Goal: Information Seeking & Learning: Find specific fact

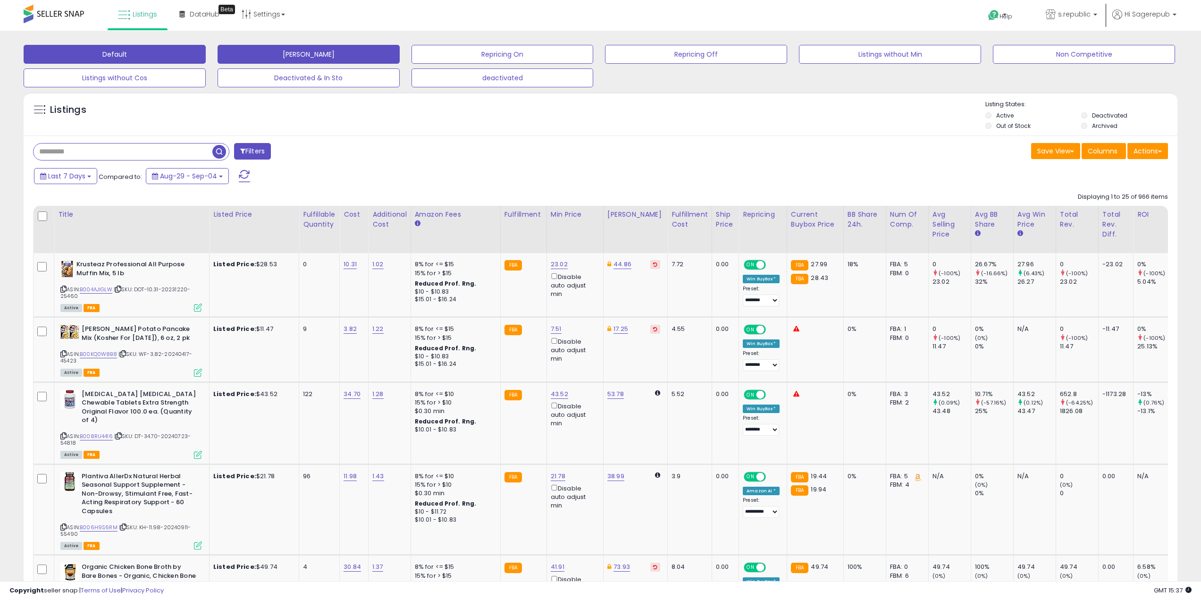
click at [258, 59] on button "[PERSON_NAME]" at bounding box center [309, 54] width 182 height 19
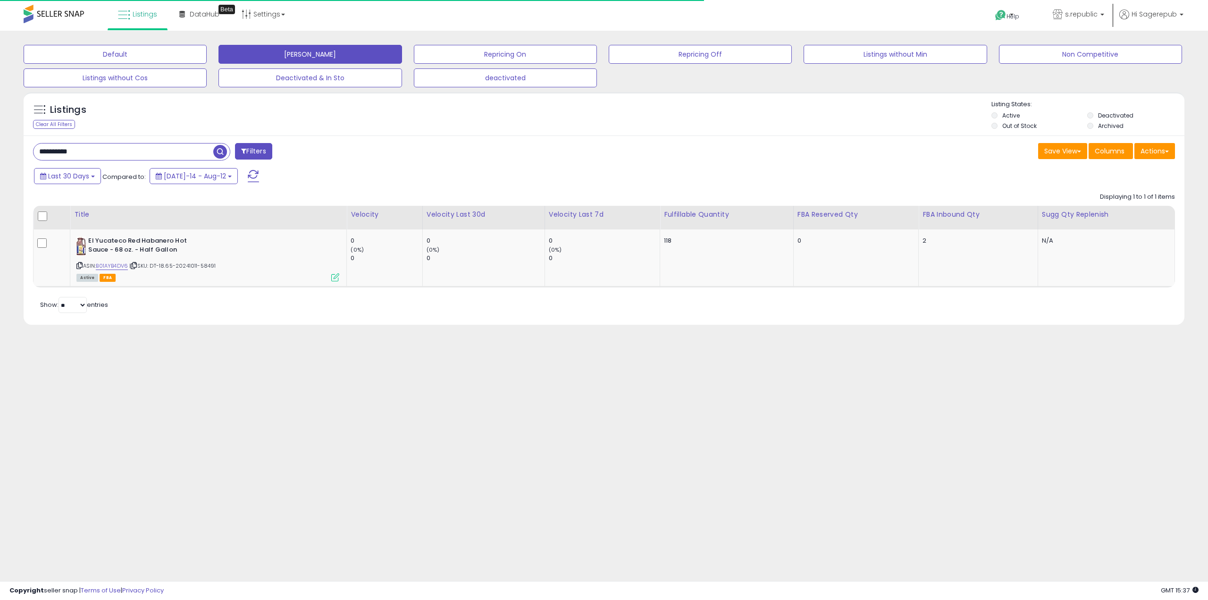
click at [81, 153] on input "**********" at bounding box center [124, 152] width 180 height 17
paste input "text"
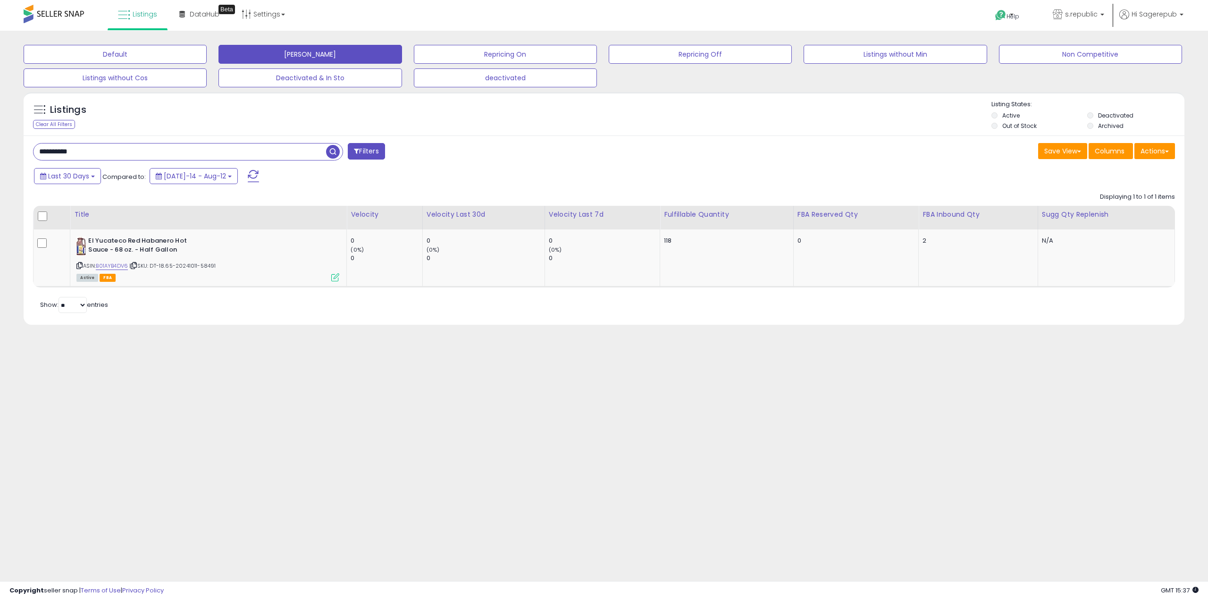
paste input "text"
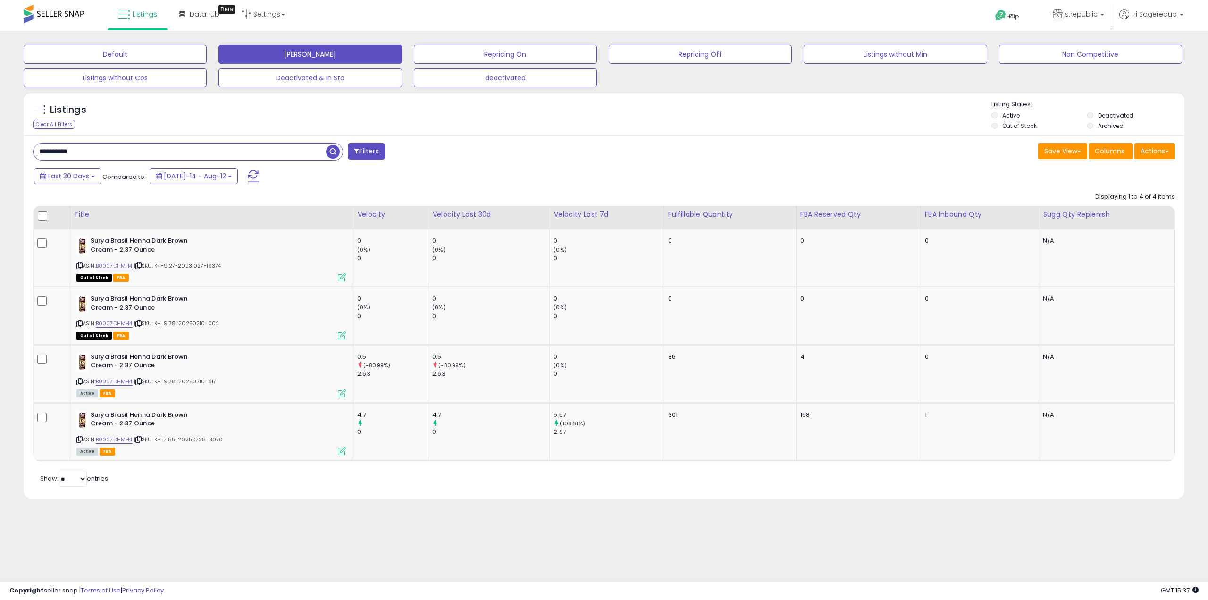
click at [144, 144] on input "**********" at bounding box center [180, 152] width 293 height 17
paste input "text"
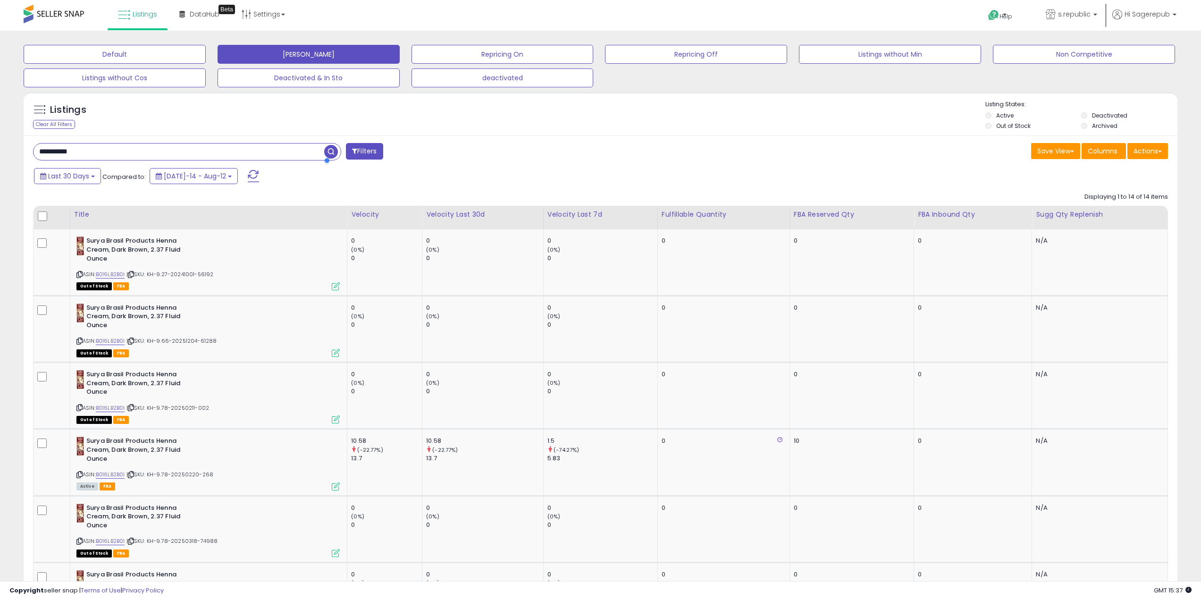
paste input "text"
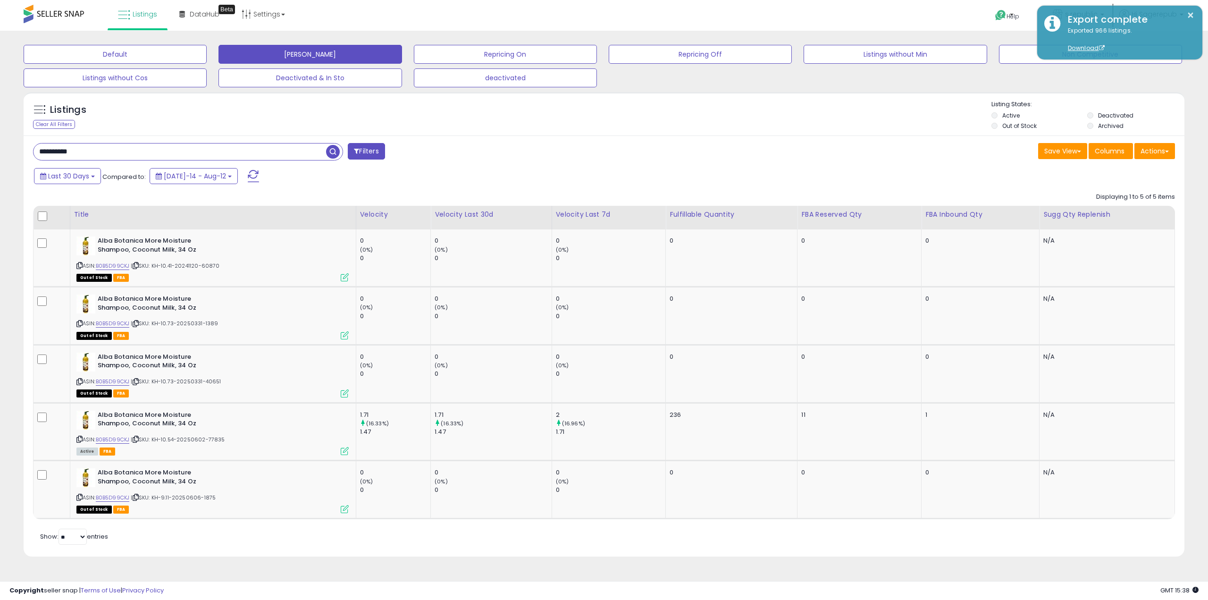
click at [123, 143] on div "**********" at bounding box center [604, 345] width 1161 height 421
click at [119, 155] on input "**********" at bounding box center [180, 152] width 293 height 17
paste input "text"
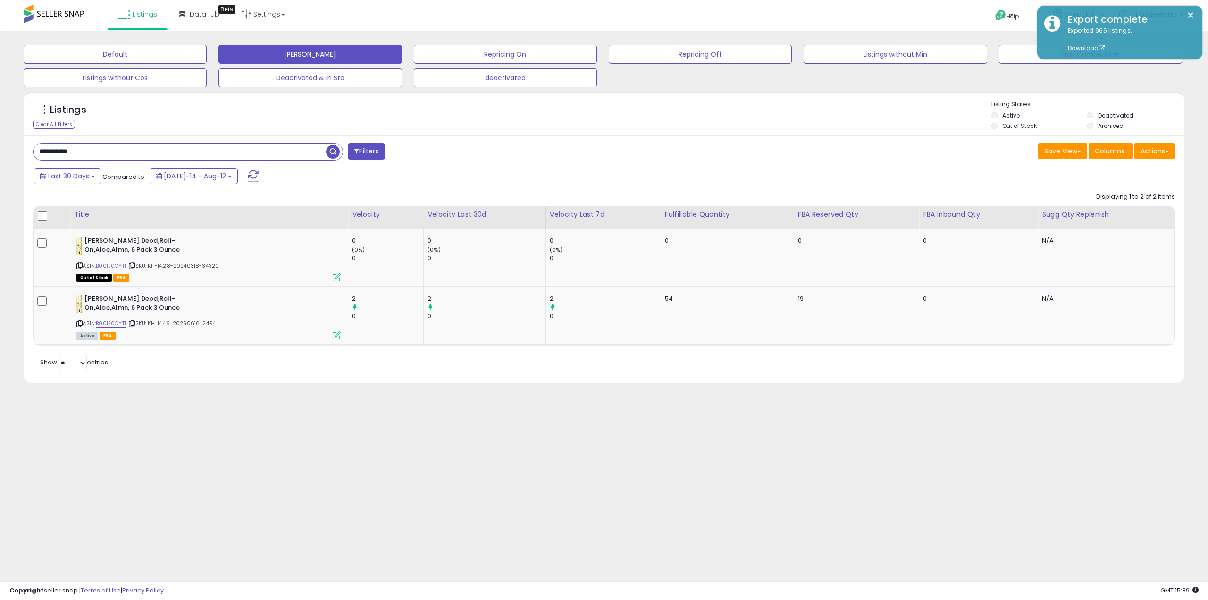
paste input "text"
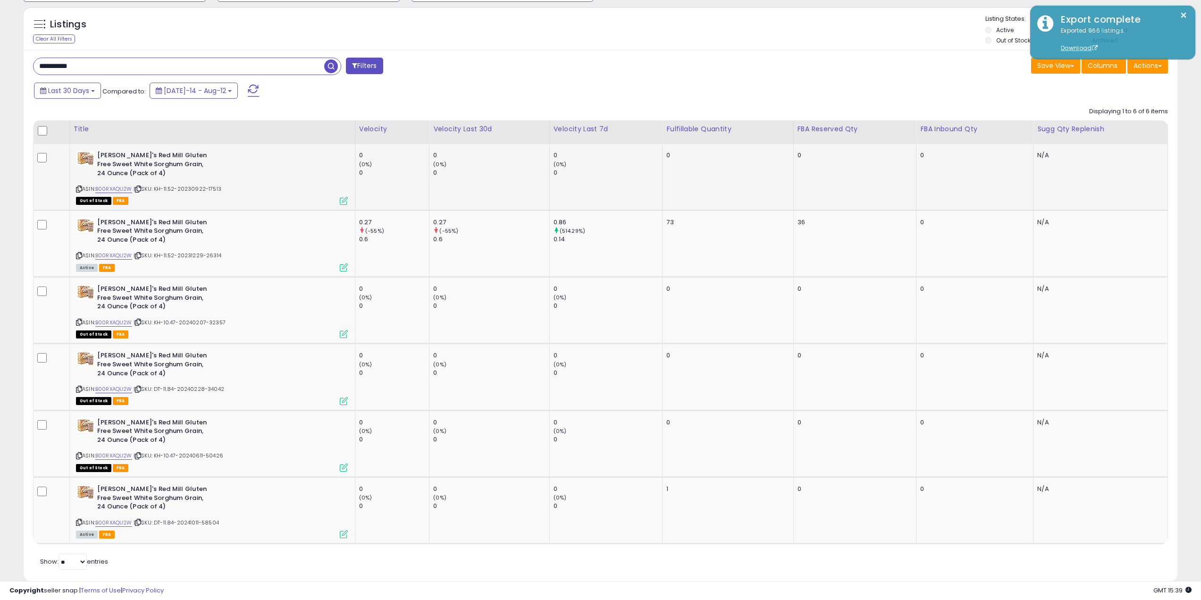
scroll to position [102, 0]
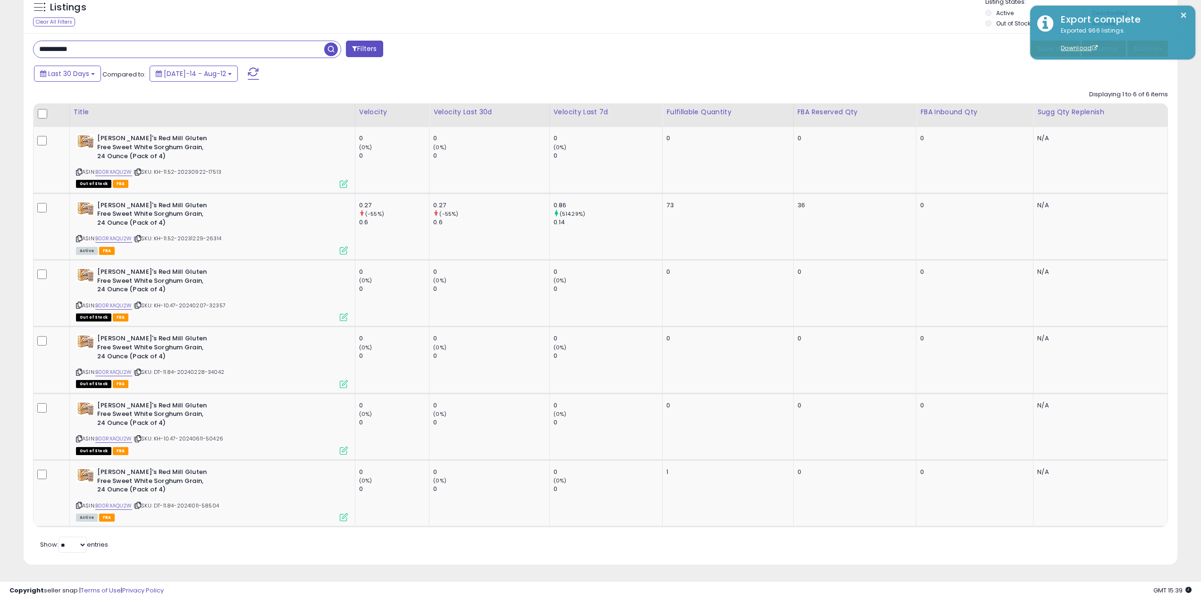
paste input "text"
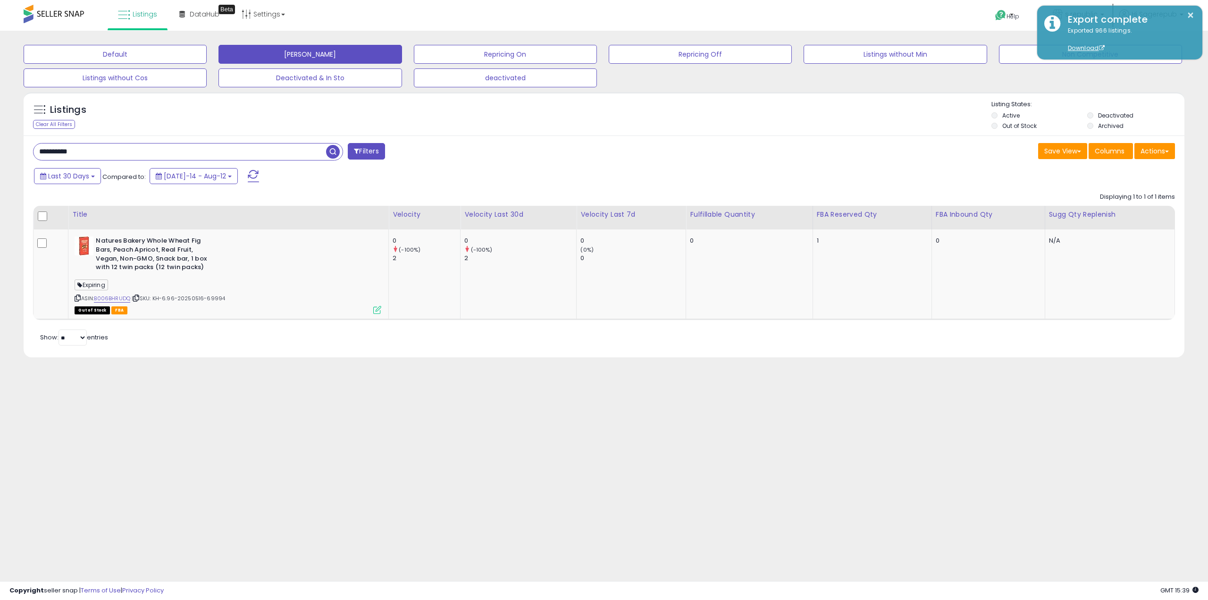
click at [130, 149] on input "**********" at bounding box center [180, 152] width 293 height 17
paste input "text"
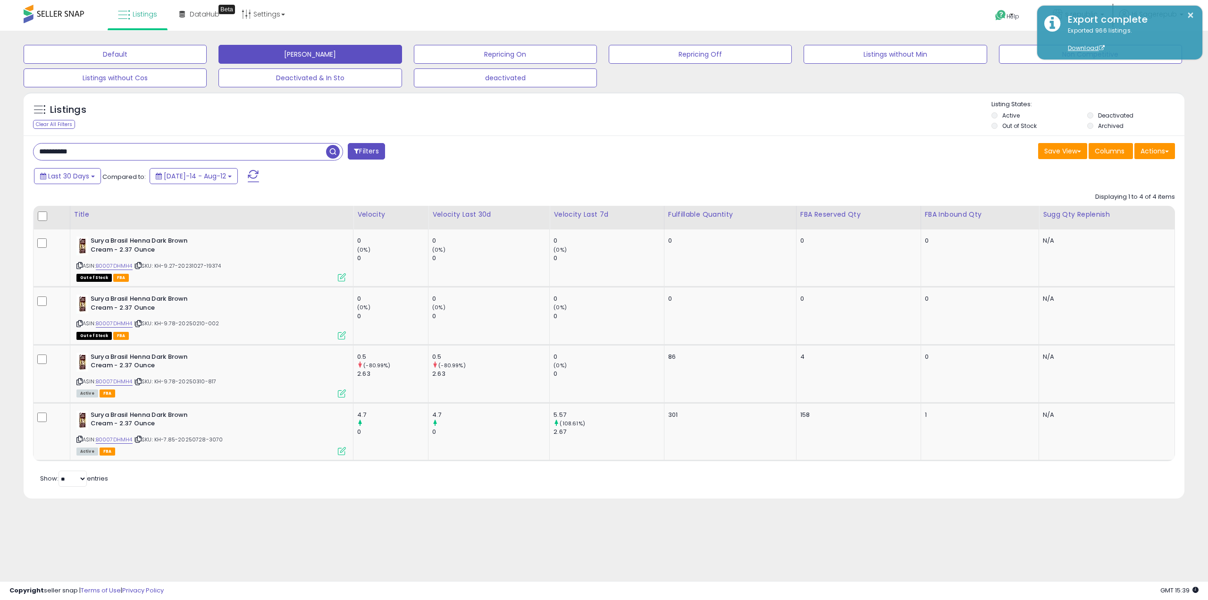
paste input "text"
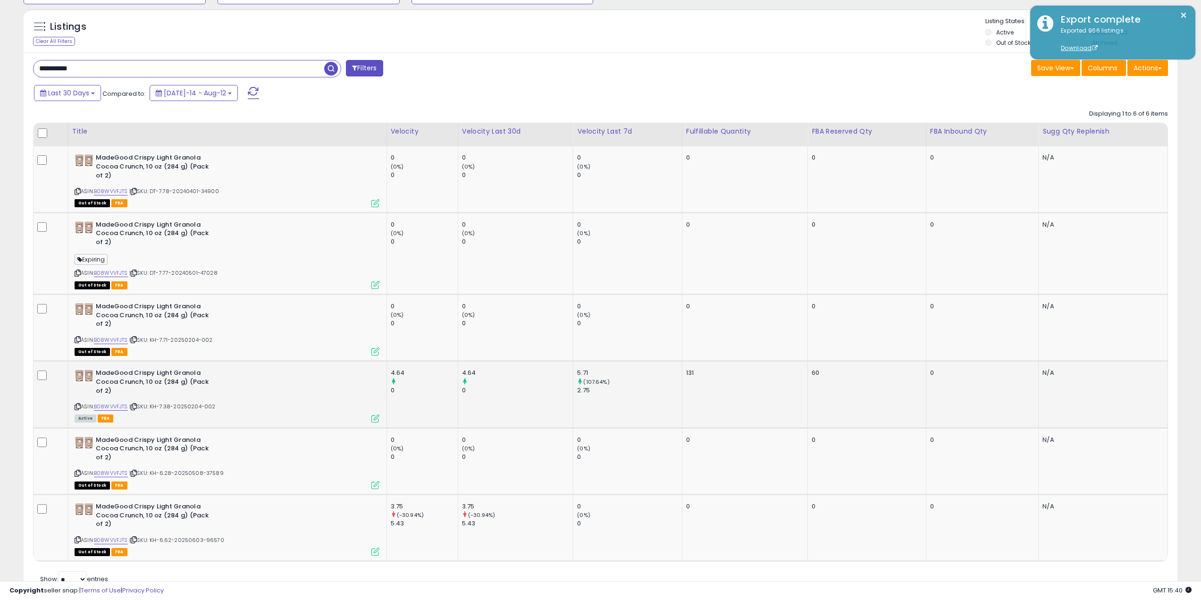
scroll to position [118, 0]
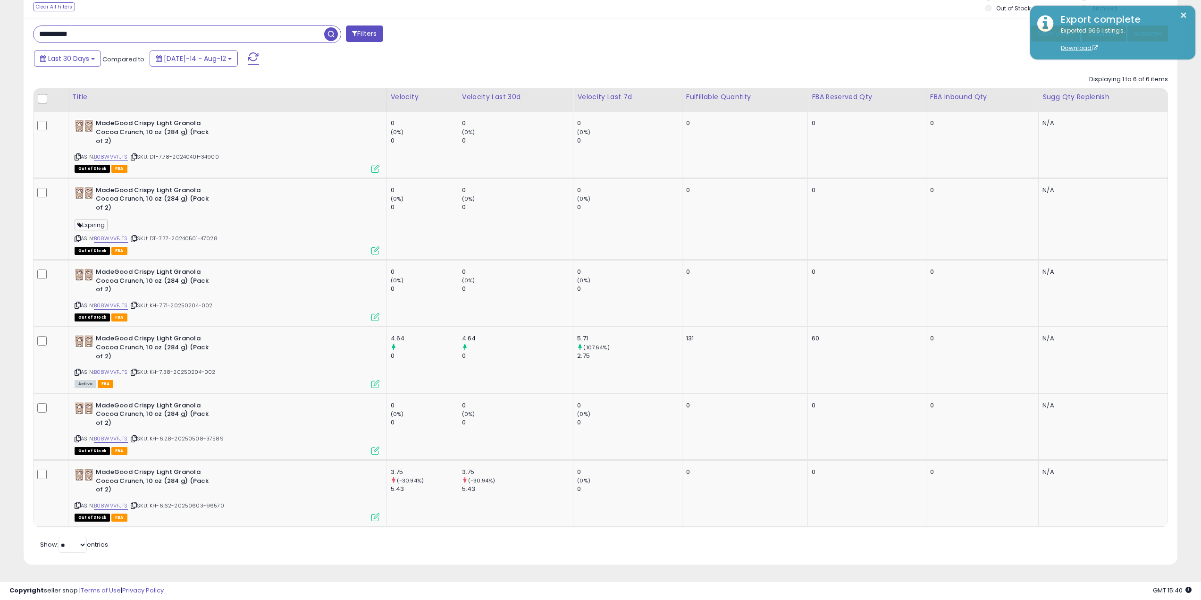
paste input "text"
type input "**********"
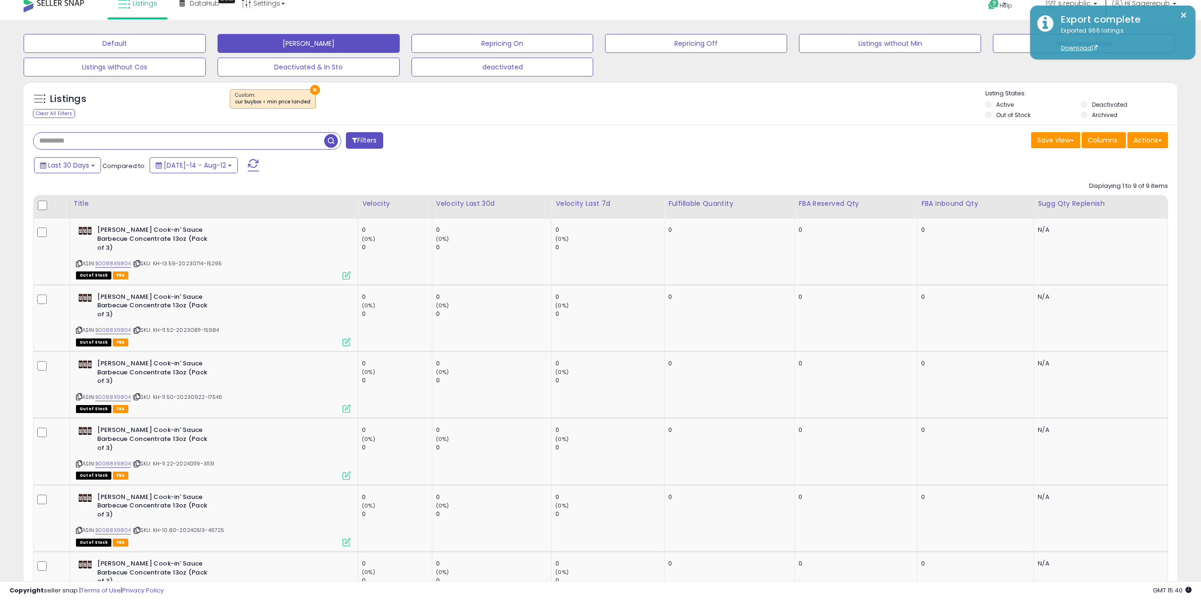
scroll to position [0, 0]
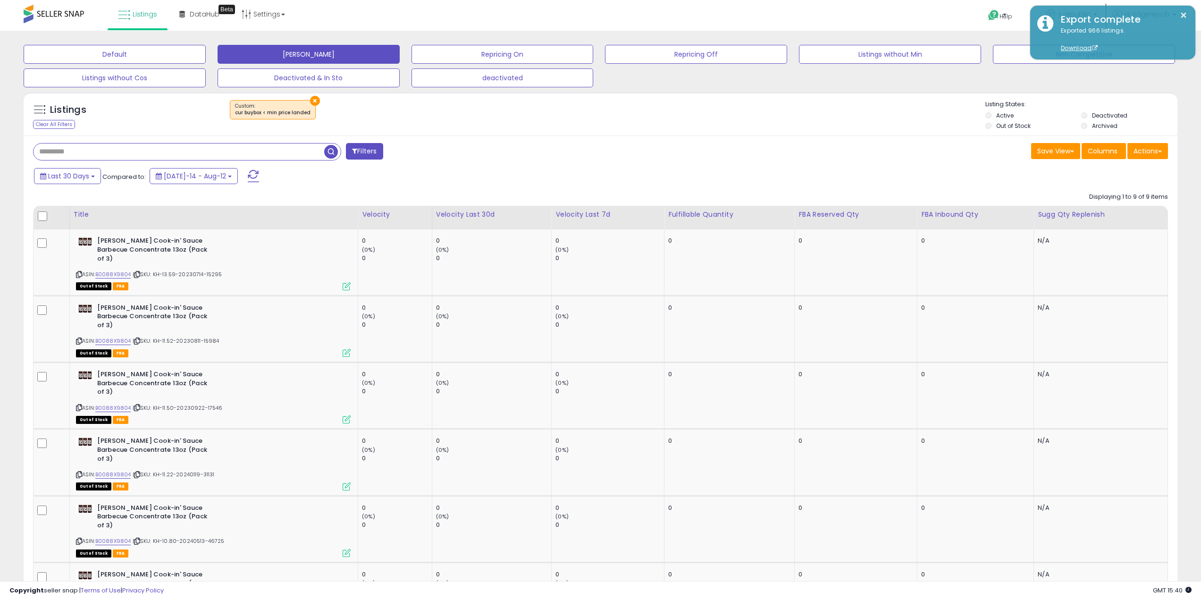
paste input "**********"
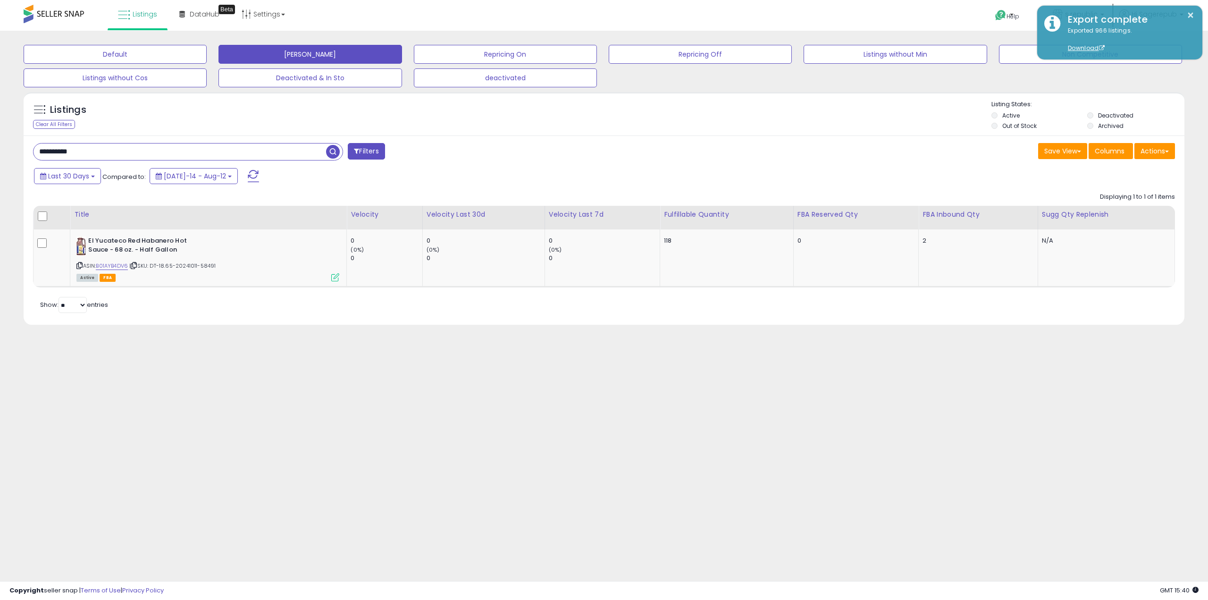
paste input "text"
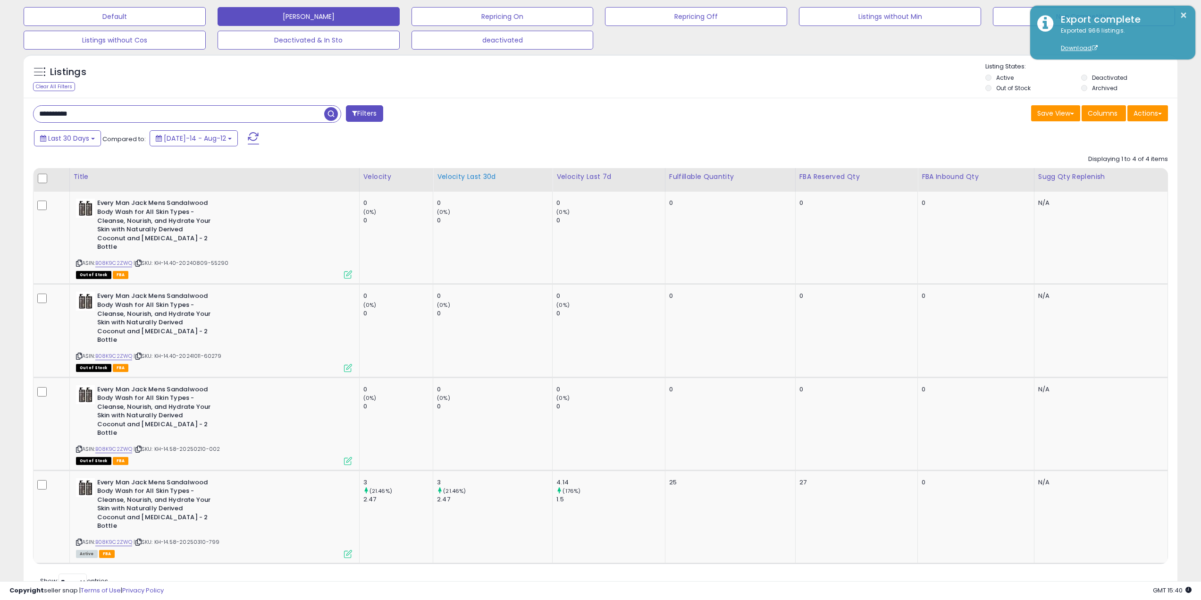
scroll to position [39, 0]
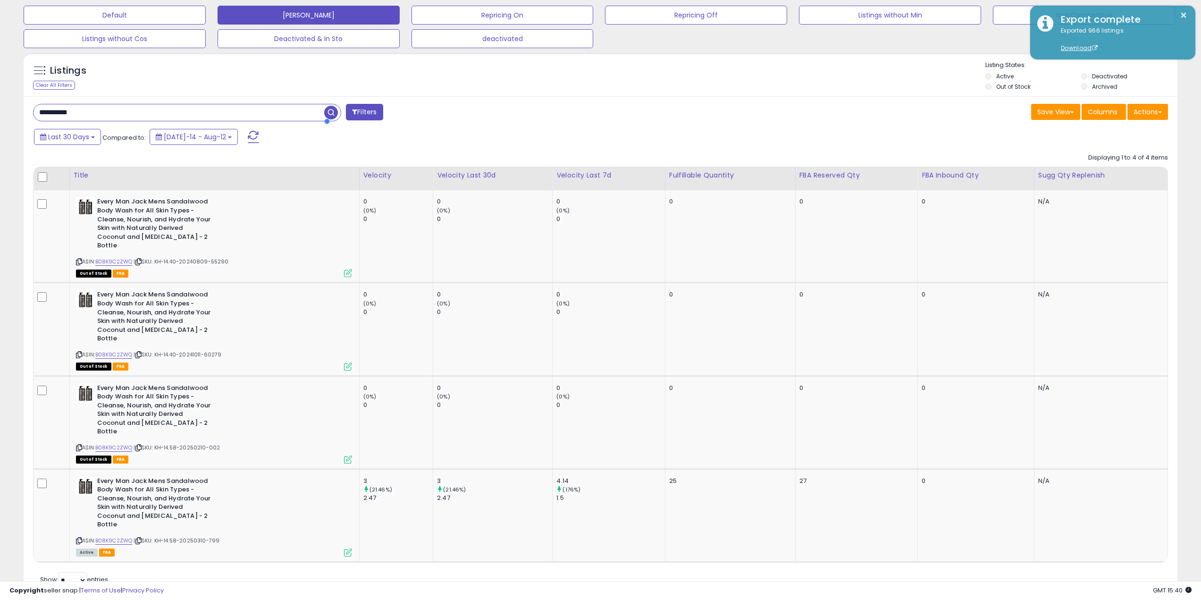
paste input "text"
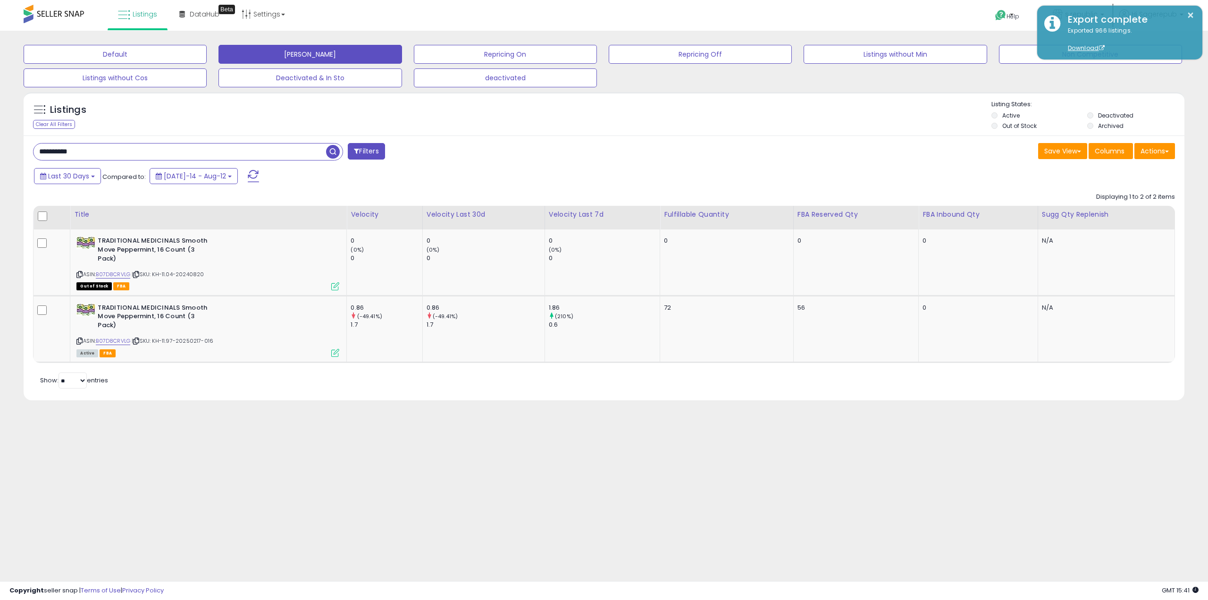
paste input "text"
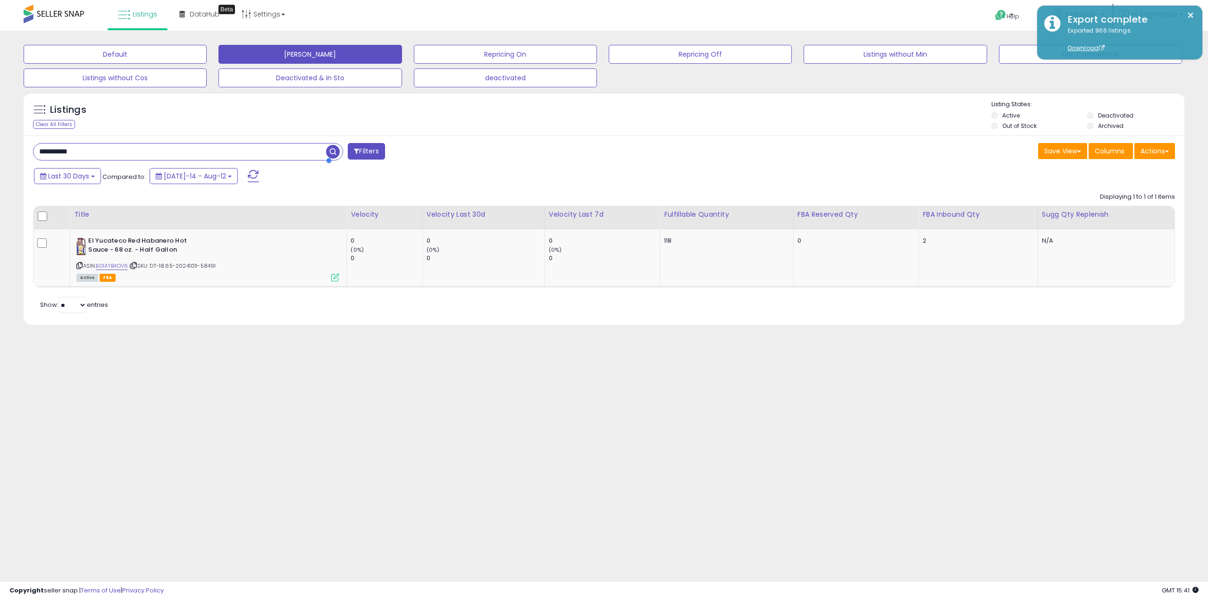
paste input "text"
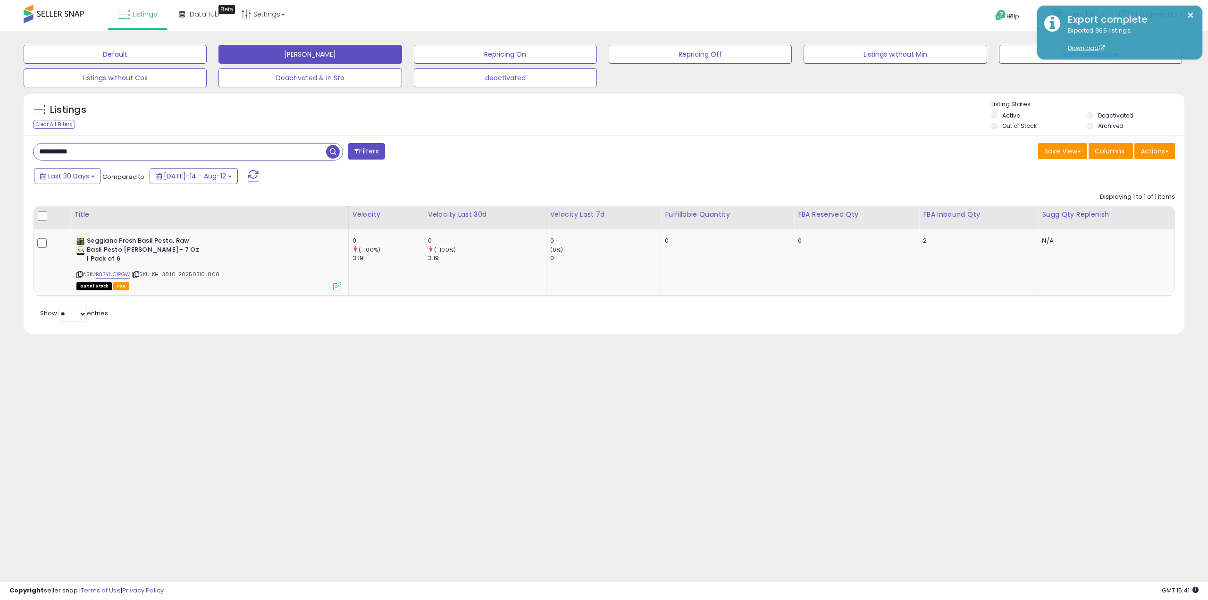
click at [807, 597] on div "Copyright seller snap | Terms of Use | Privacy Policy GMT 15:41 Authorization r…" at bounding box center [604, 590] width 1208 height 19
click at [171, 153] on input "**********" at bounding box center [180, 152] width 293 height 17
paste input "text"
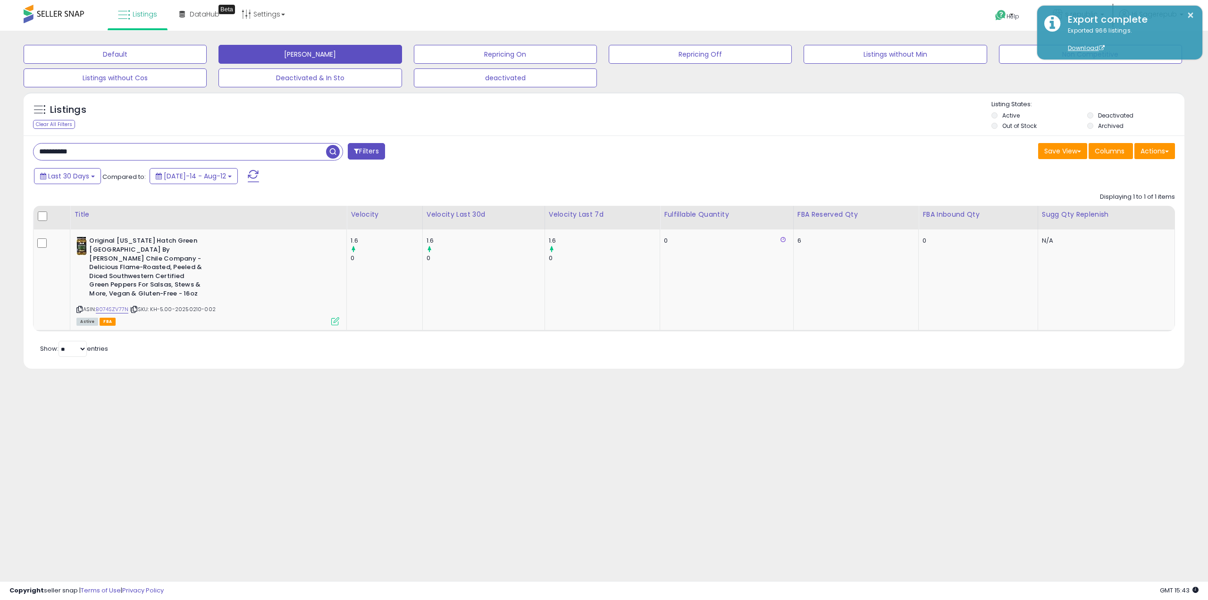
paste input "text"
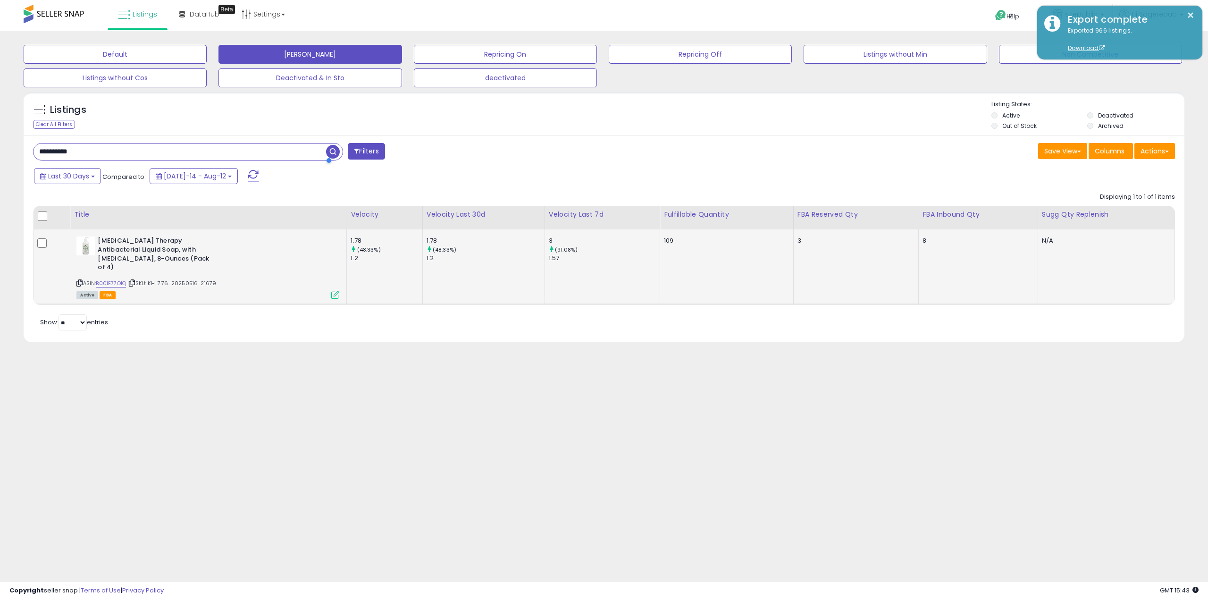
paste input "text"
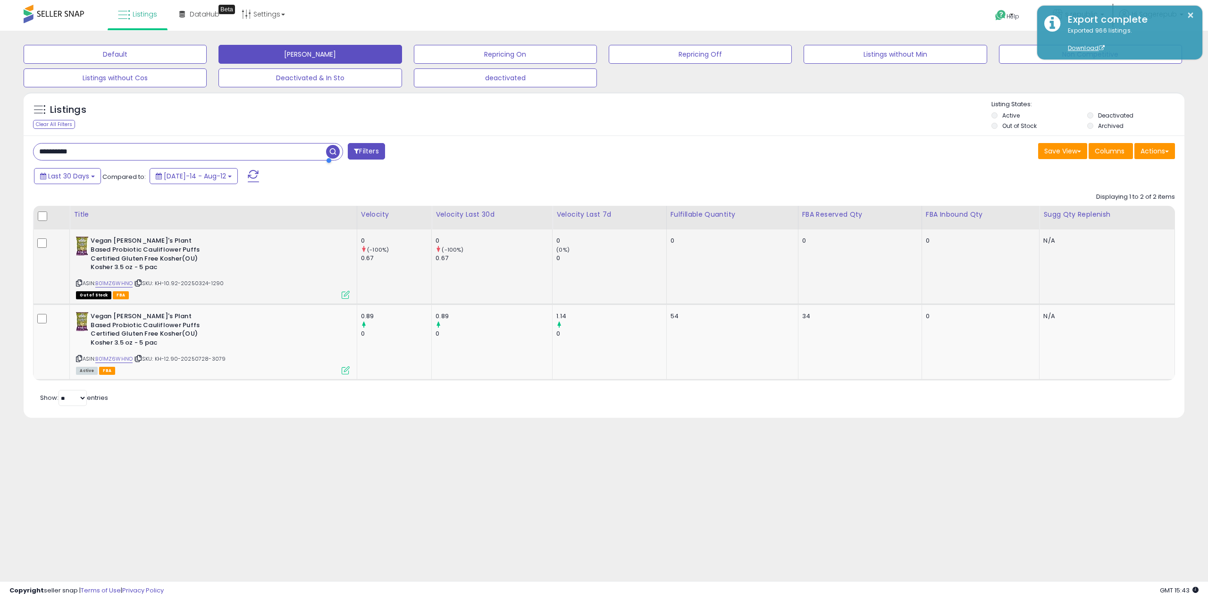
paste input "text"
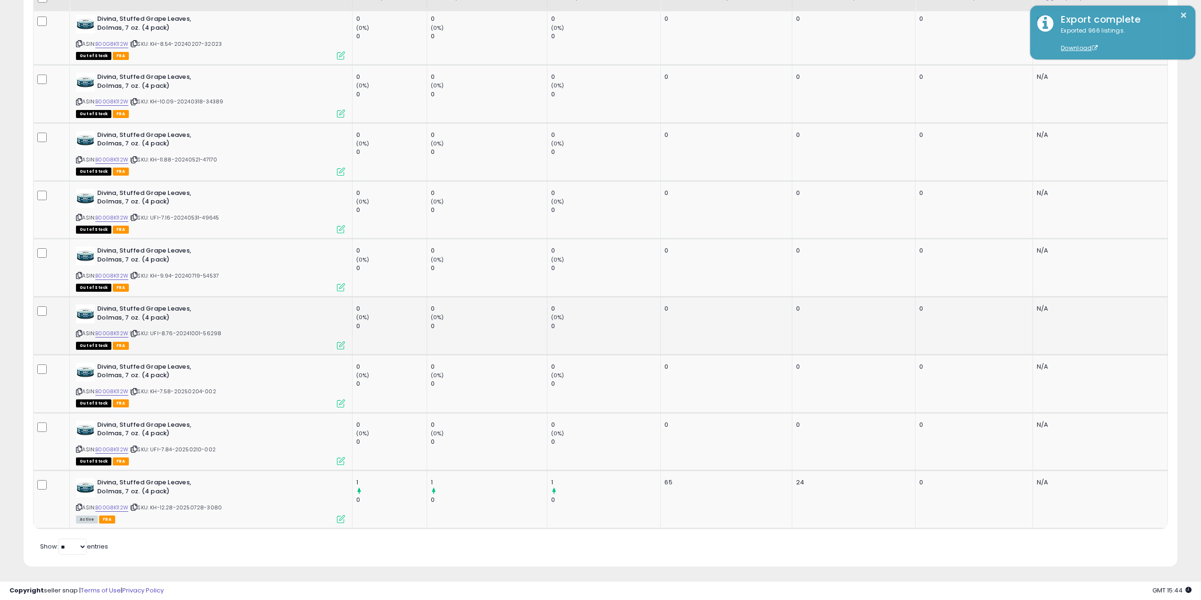
scroll to position [224, 0]
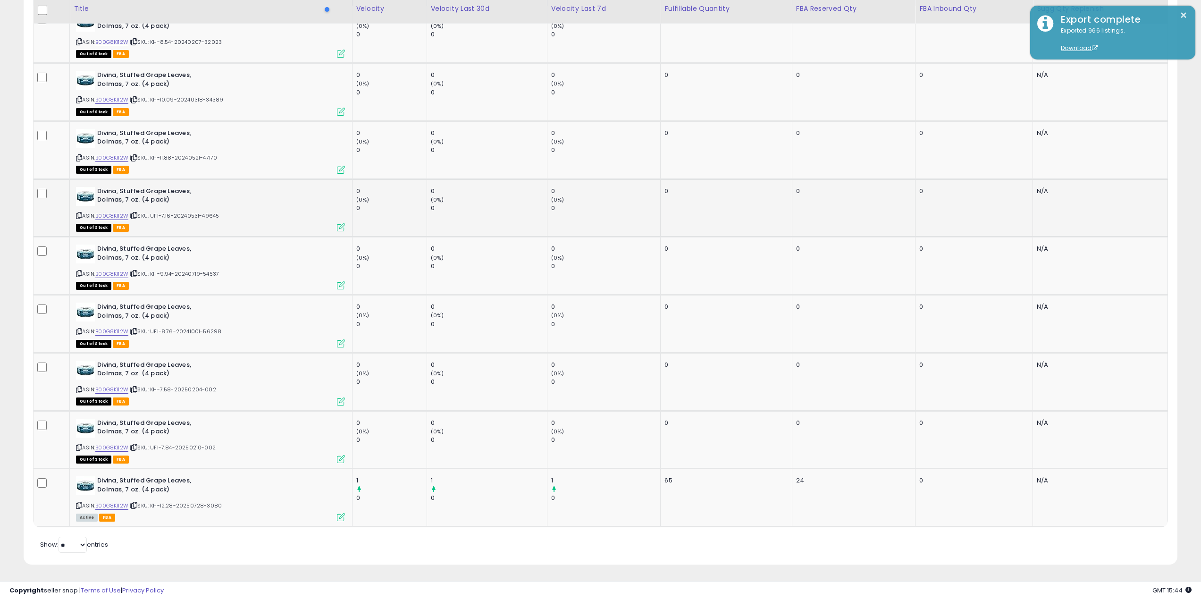
paste input "text"
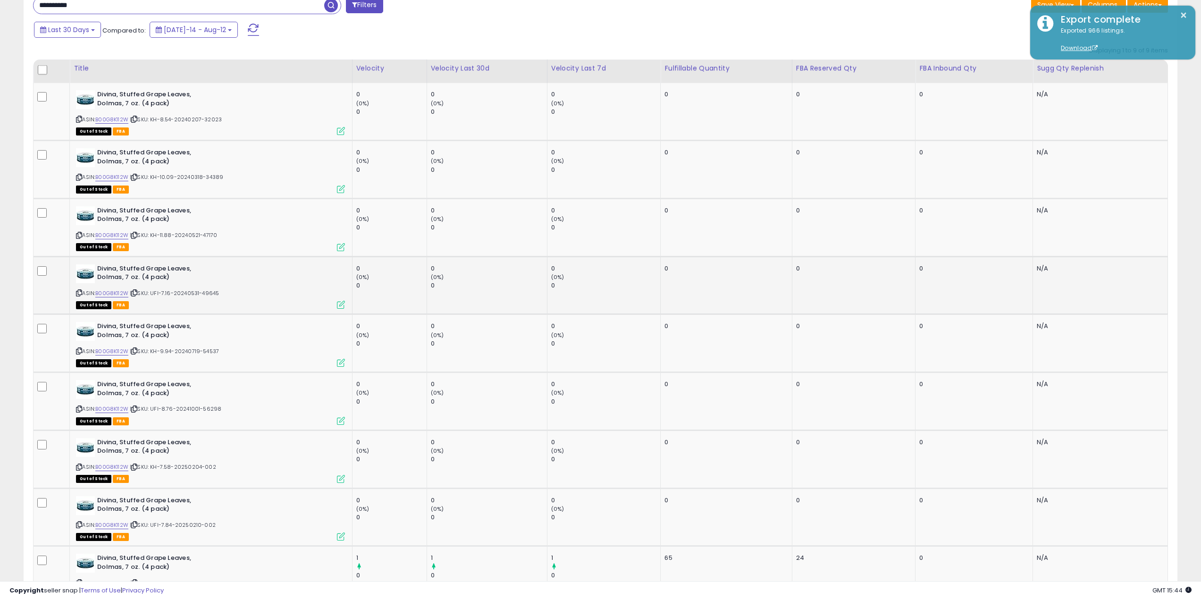
scroll to position [0, 0]
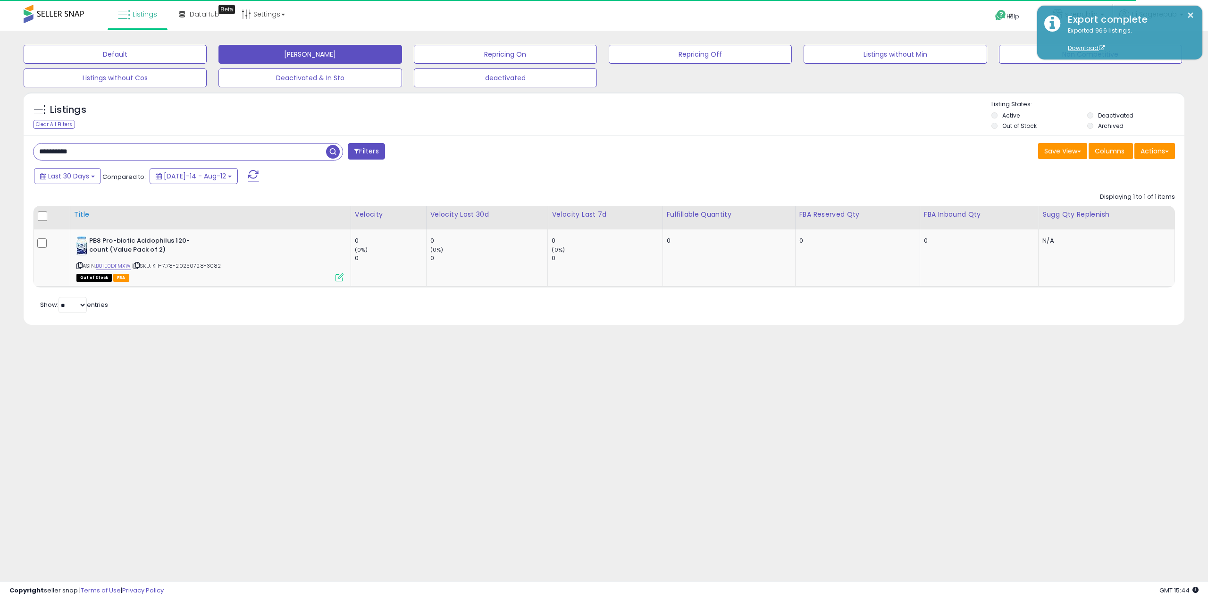
paste input "text"
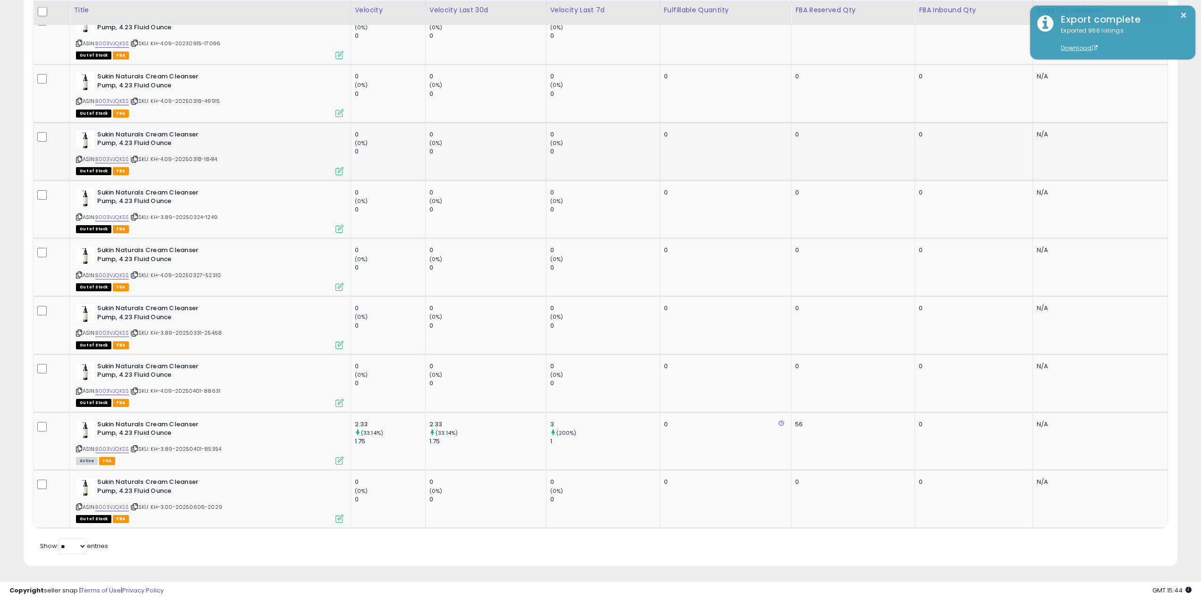
scroll to position [224, 0]
paste input "text"
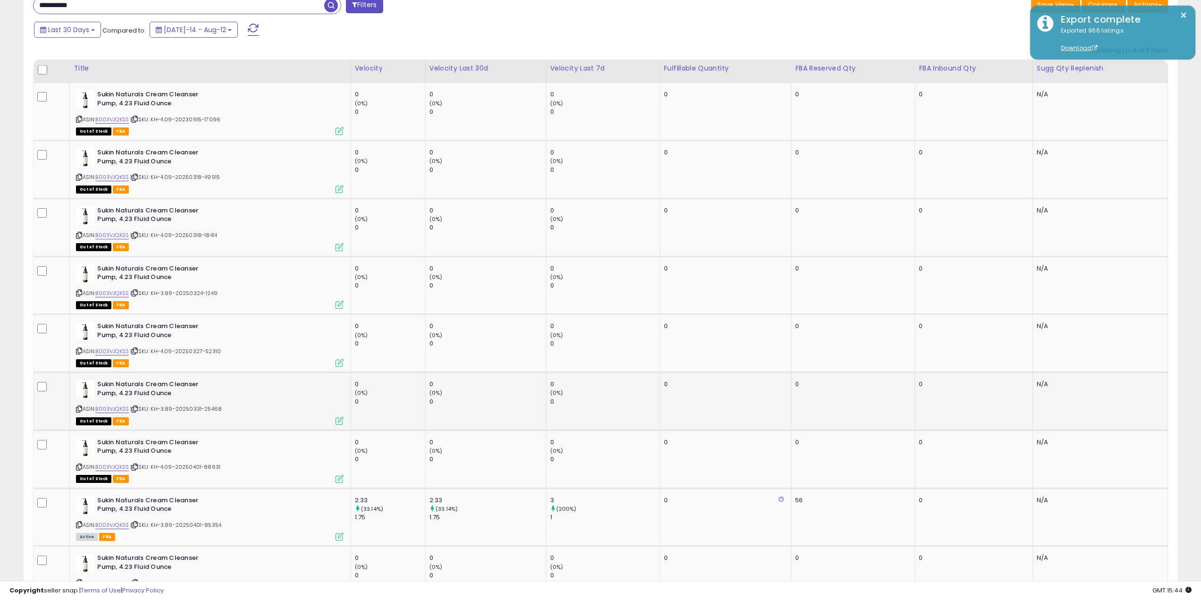
scroll to position [0, 0]
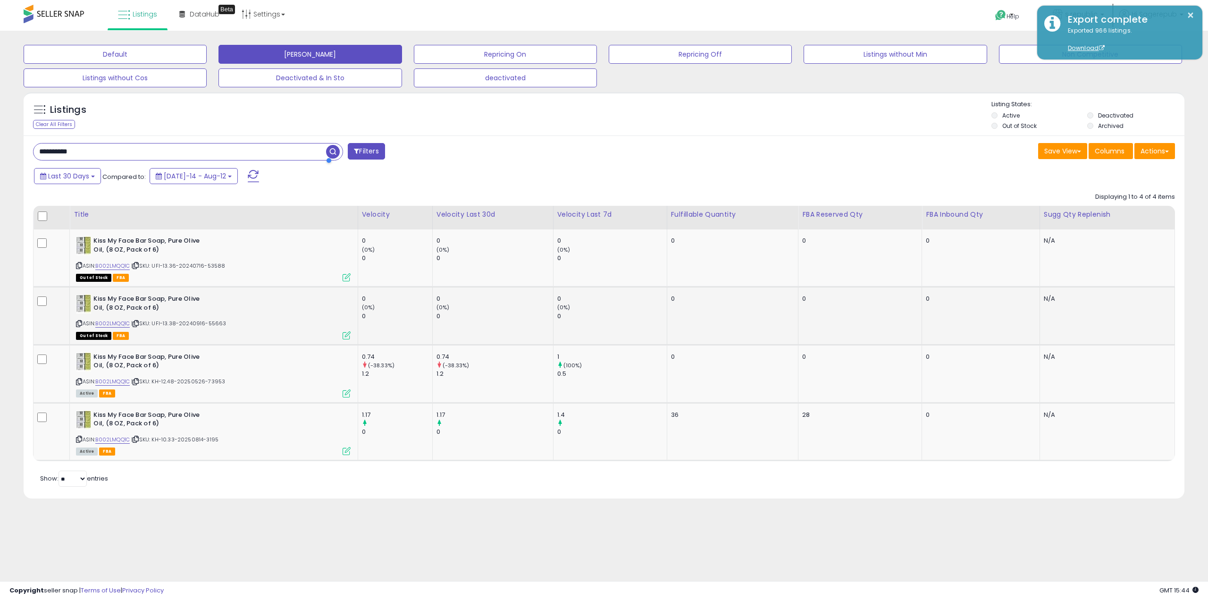
paste input "text"
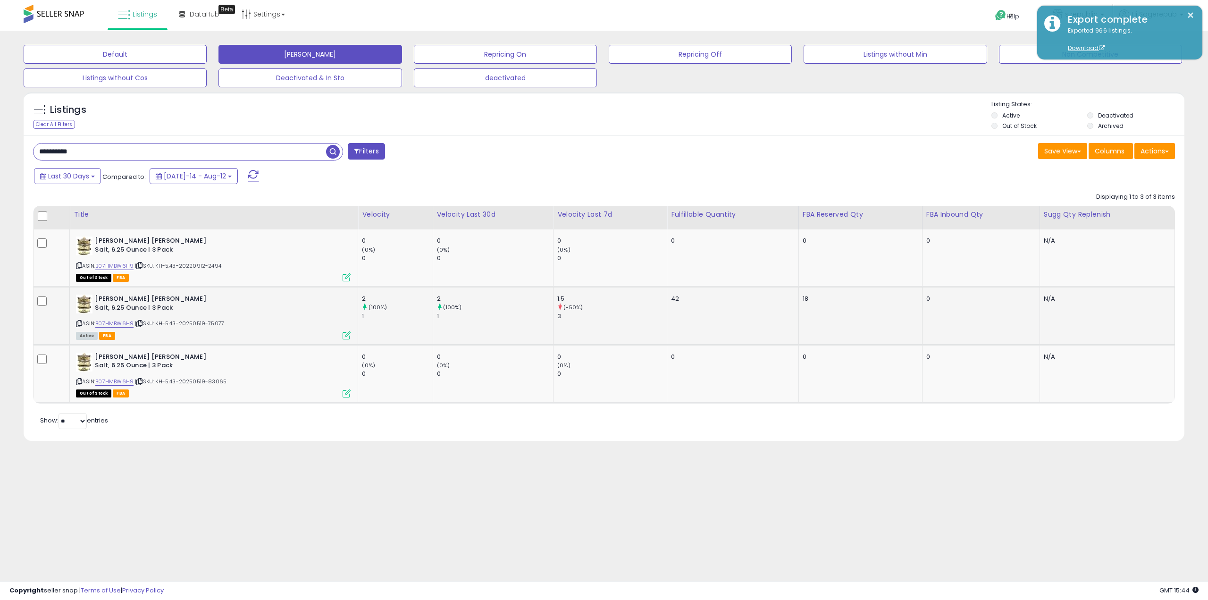
paste input "text"
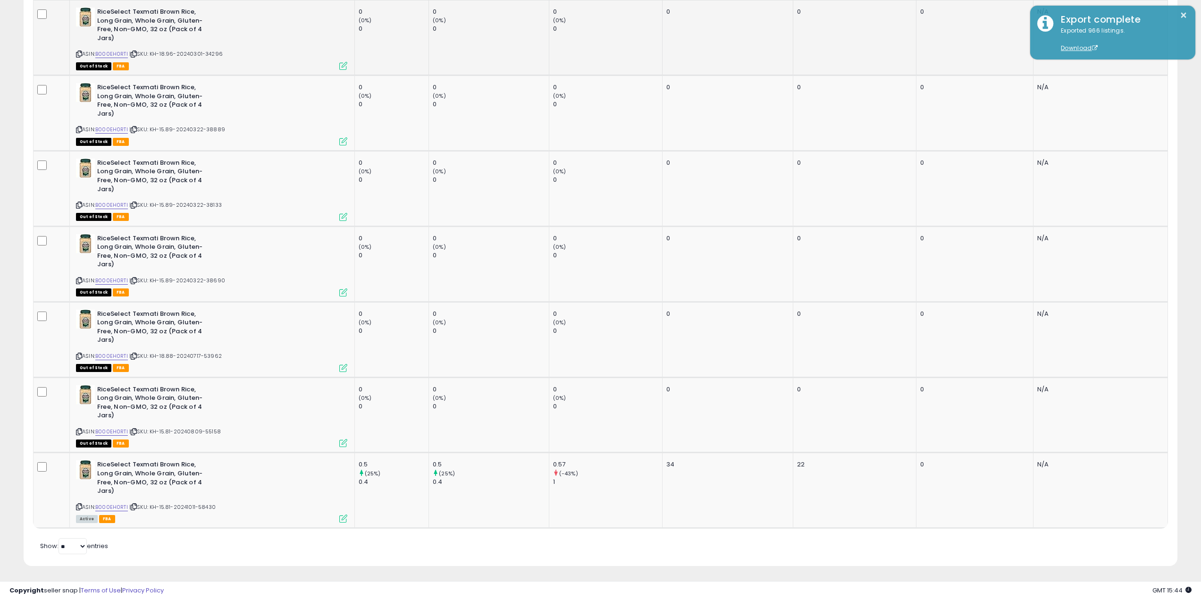
scroll to position [532, 0]
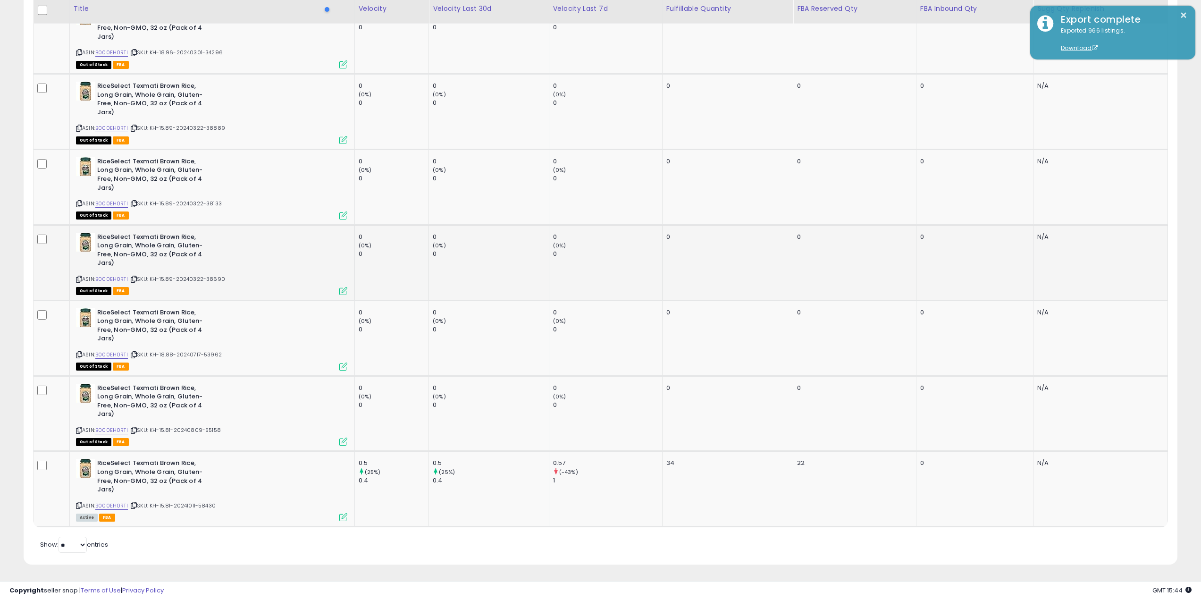
paste input "text"
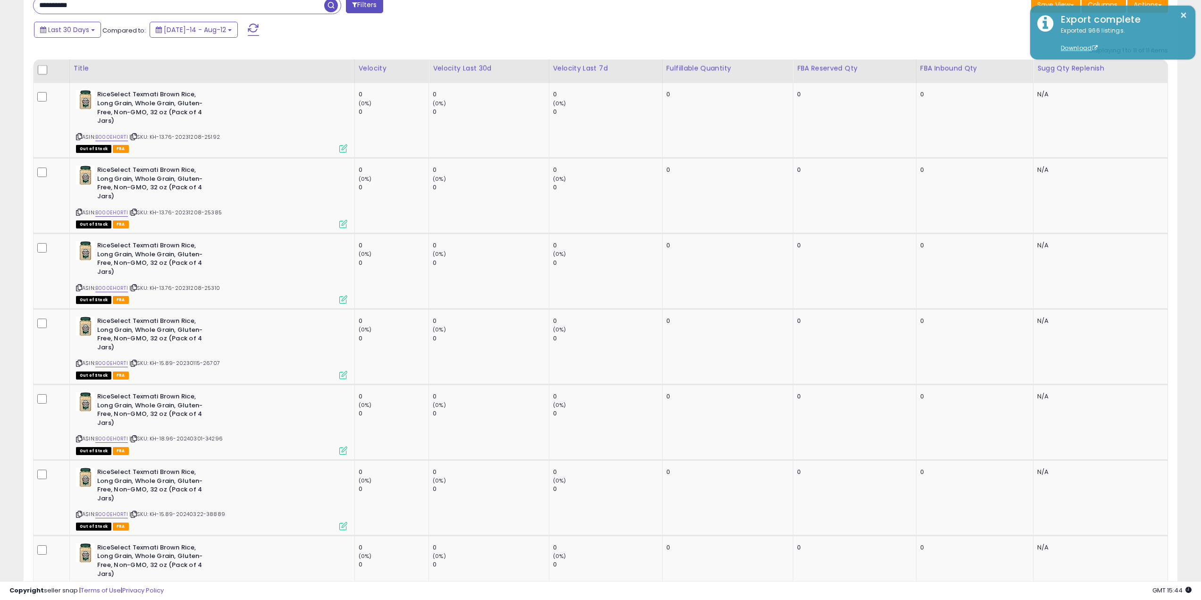
scroll to position [0, 0]
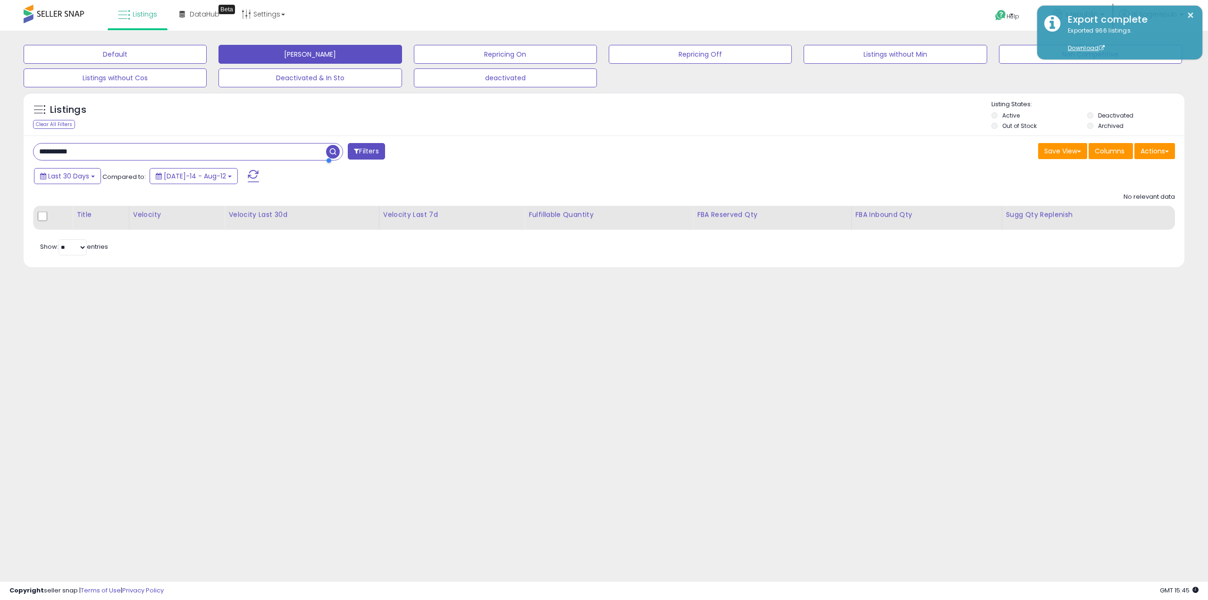
paste input "text"
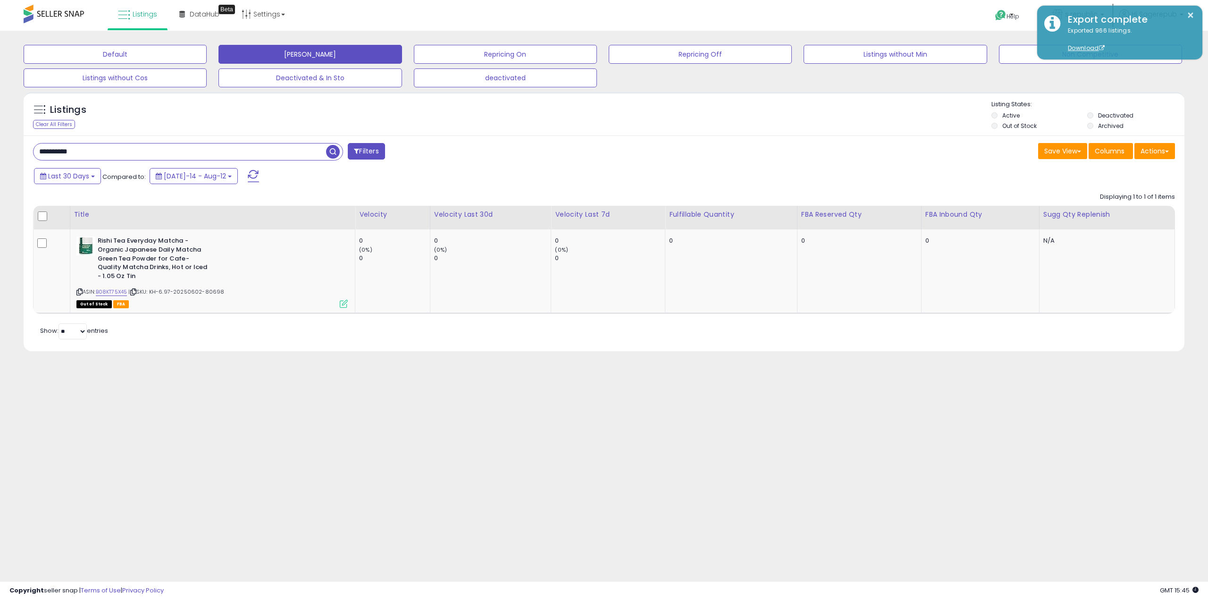
paste input "text"
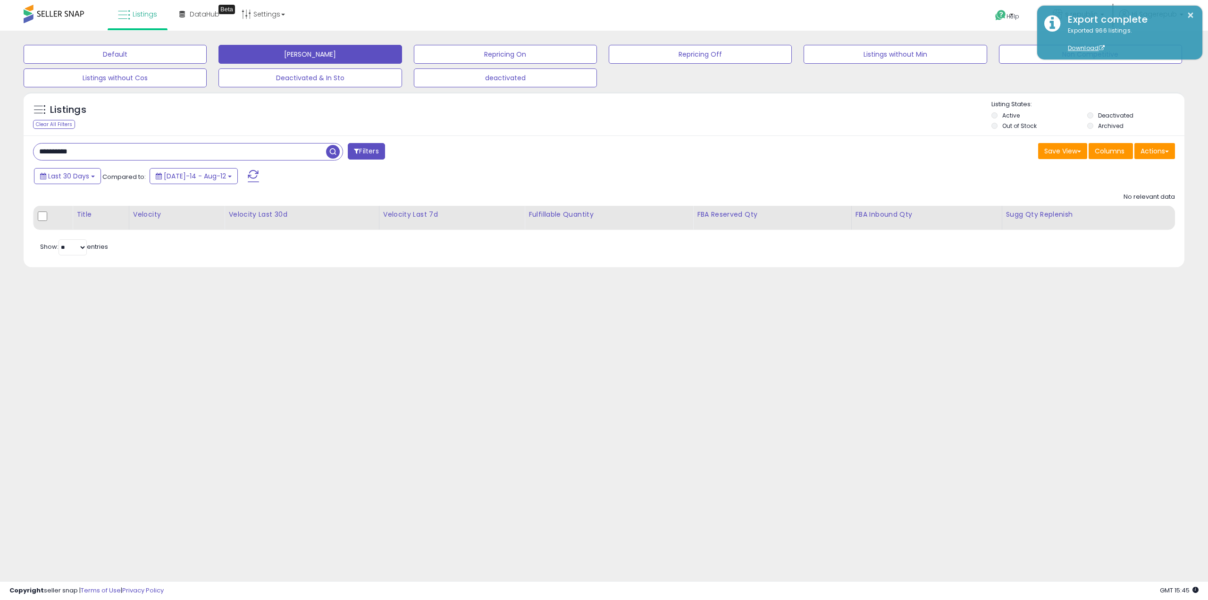
paste input "text"
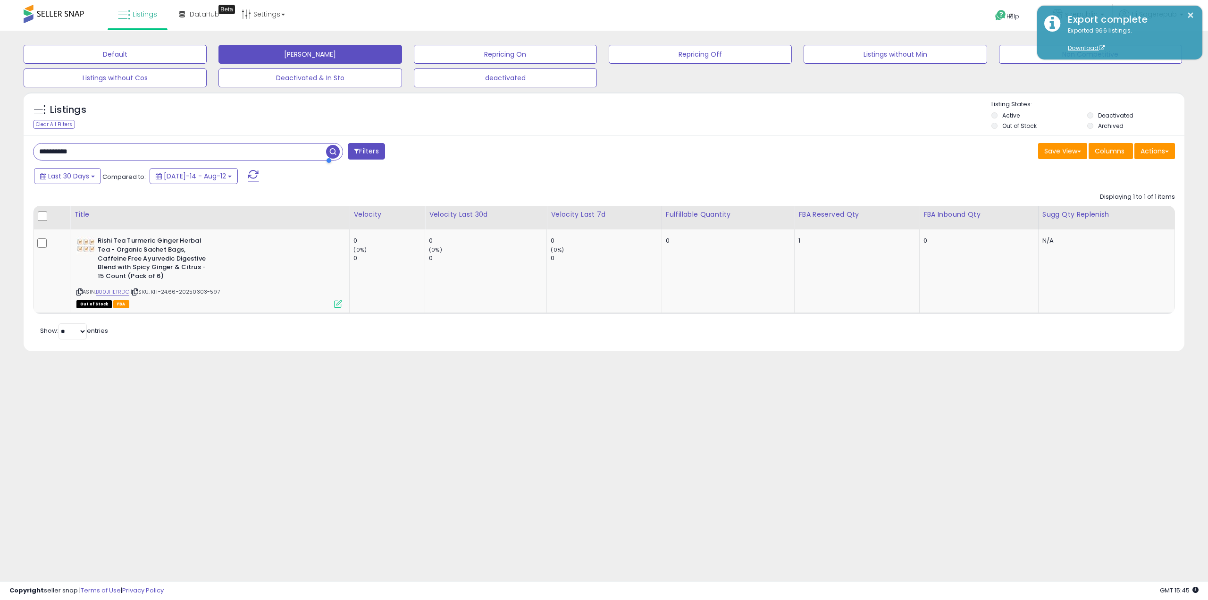
paste input "text"
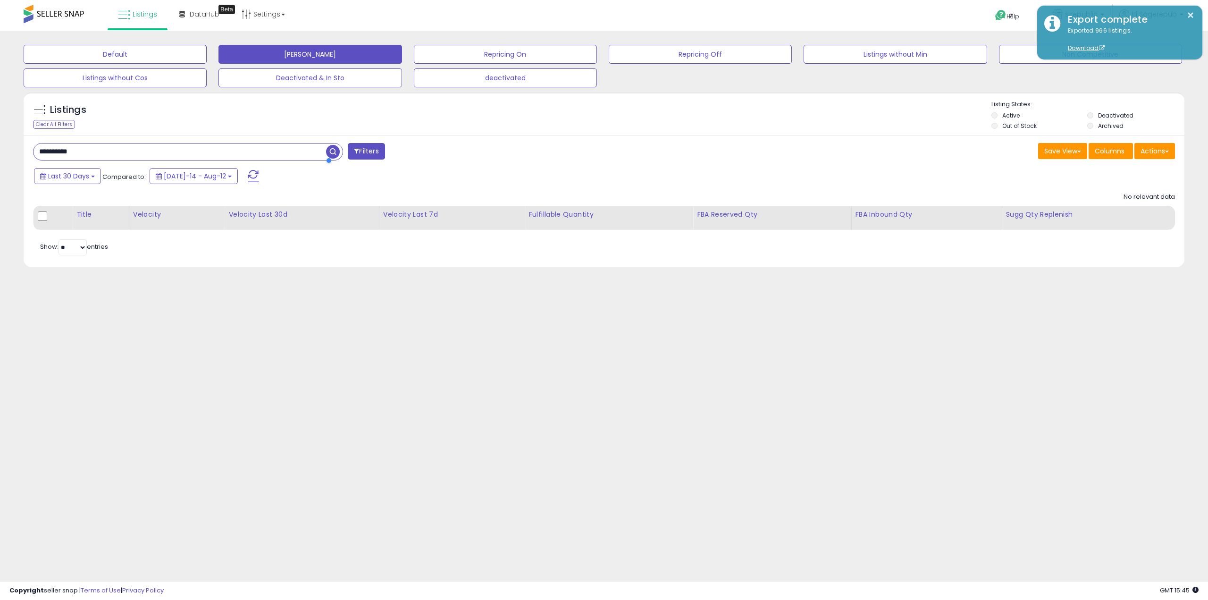
paste input "text"
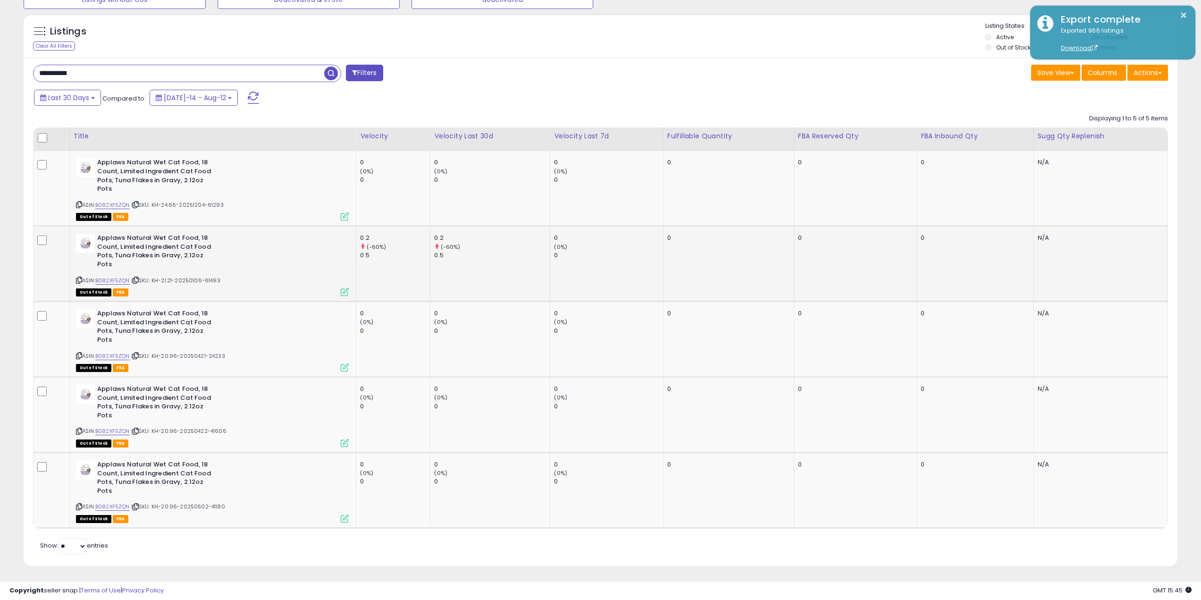
scroll to position [80, 0]
paste input "text"
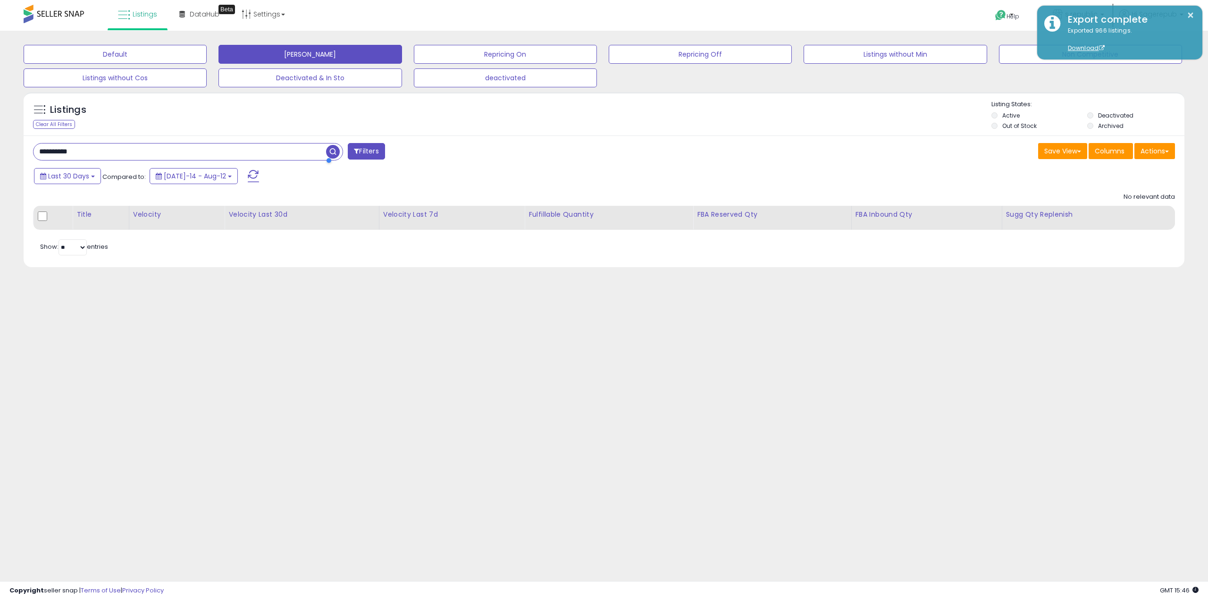
paste input "text"
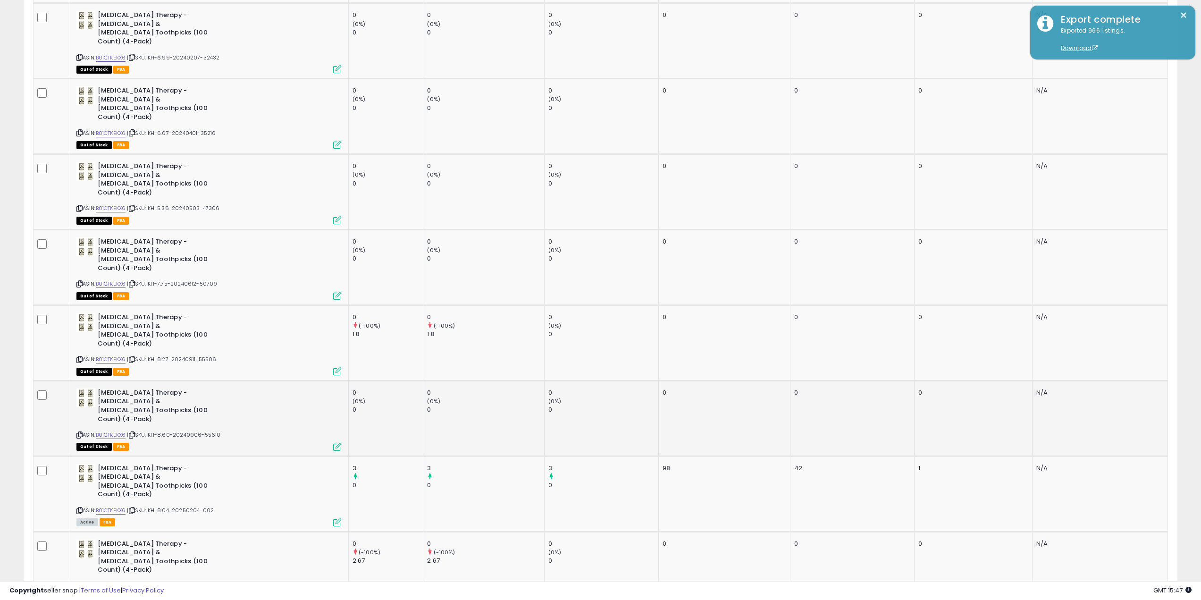
scroll to position [303, 0]
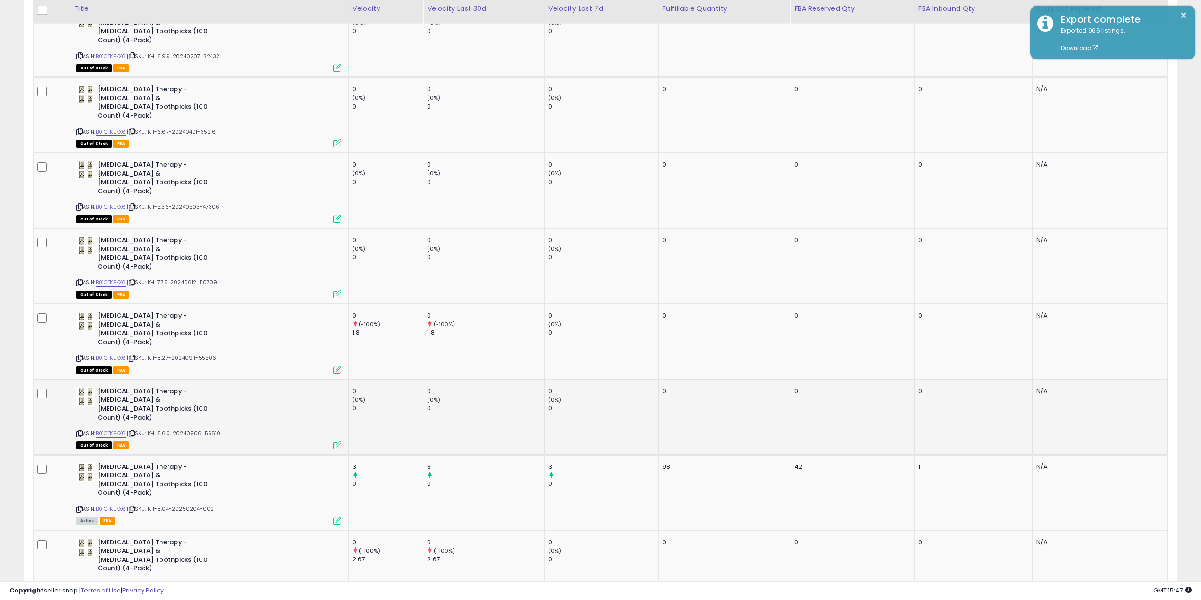
paste input "text"
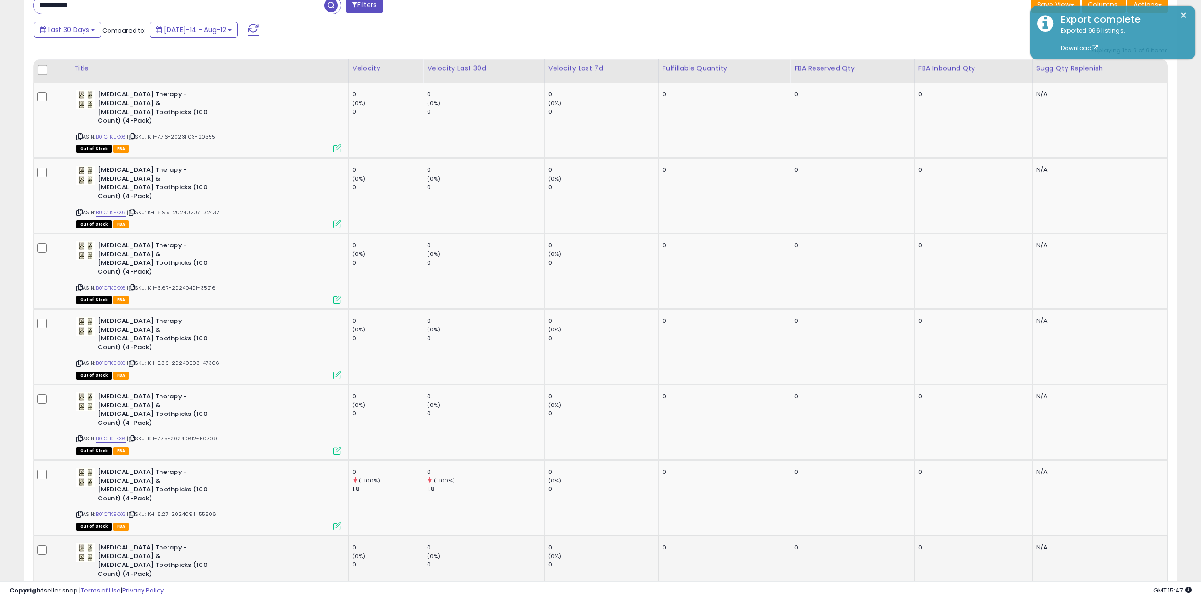
scroll to position [0, 0]
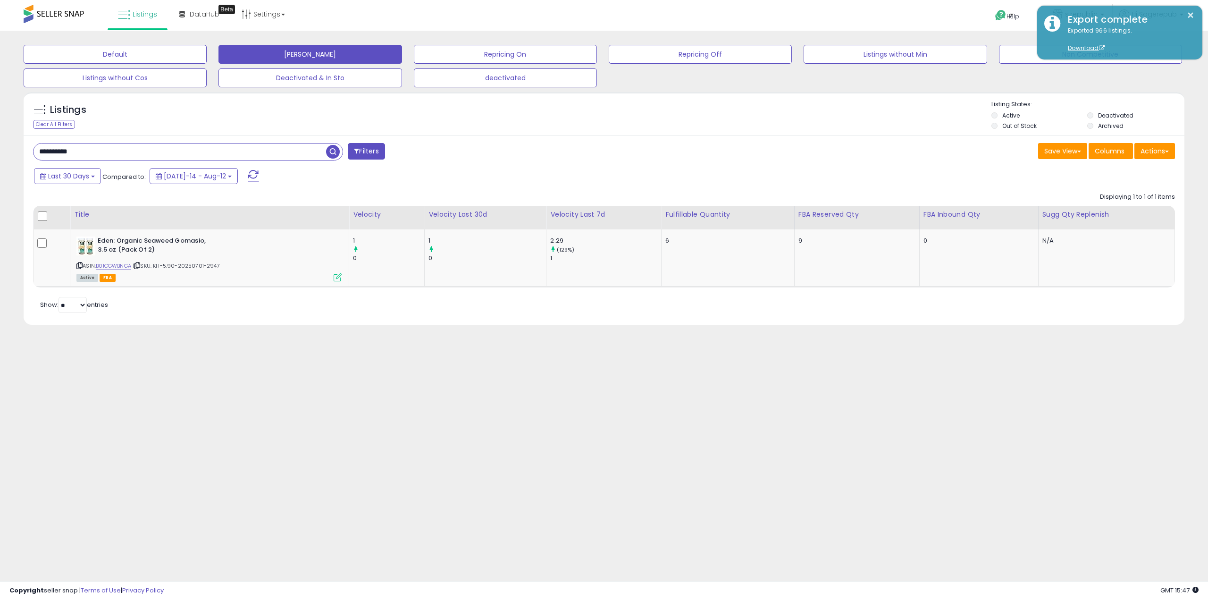
click at [107, 148] on input "**********" at bounding box center [180, 152] width 293 height 17
paste input "text"
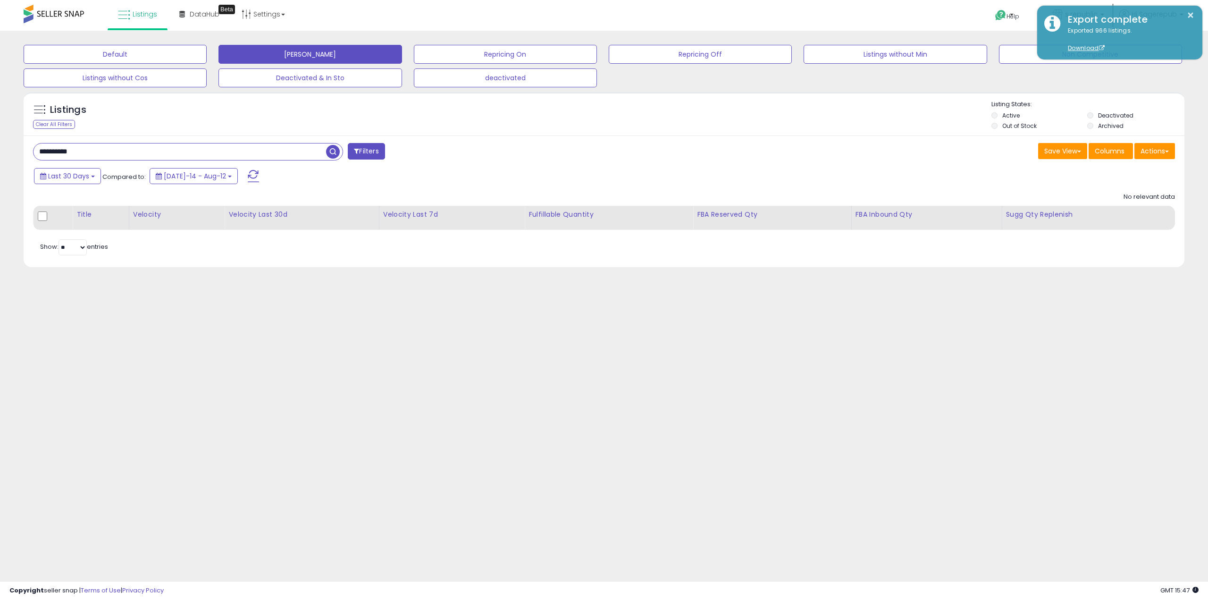
paste input "text"
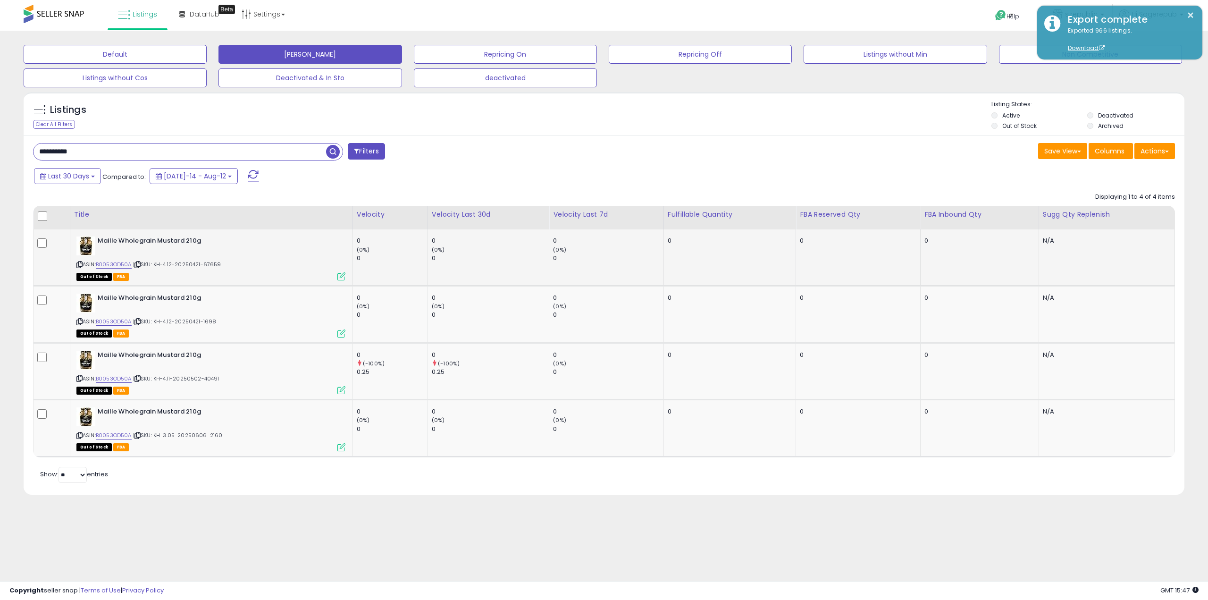
paste input "text"
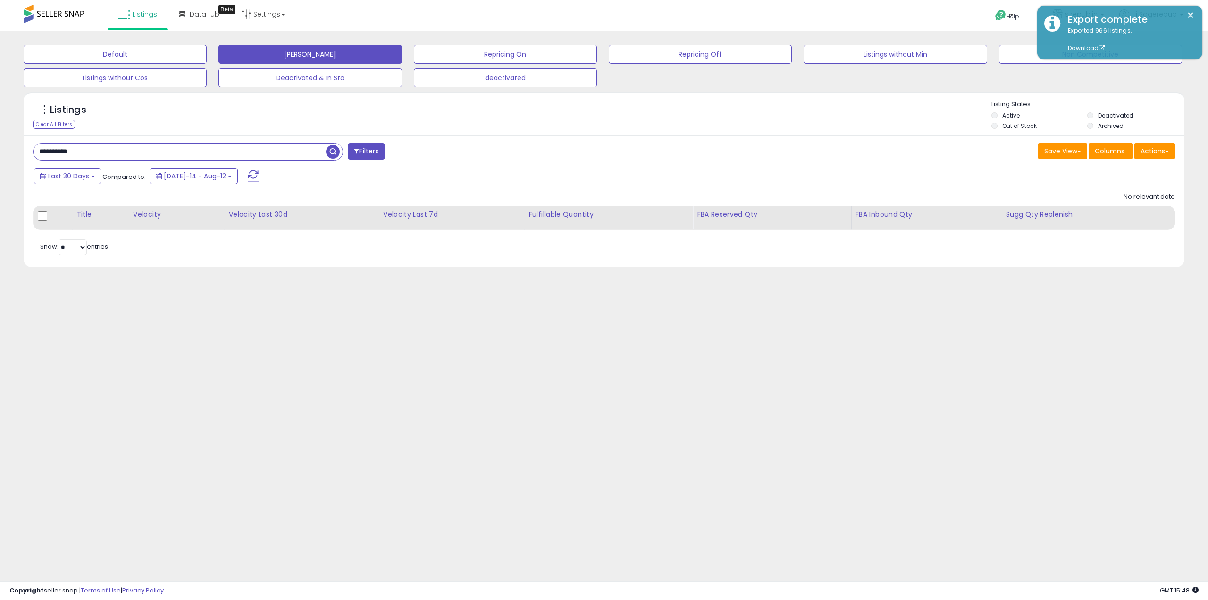
paste input "text"
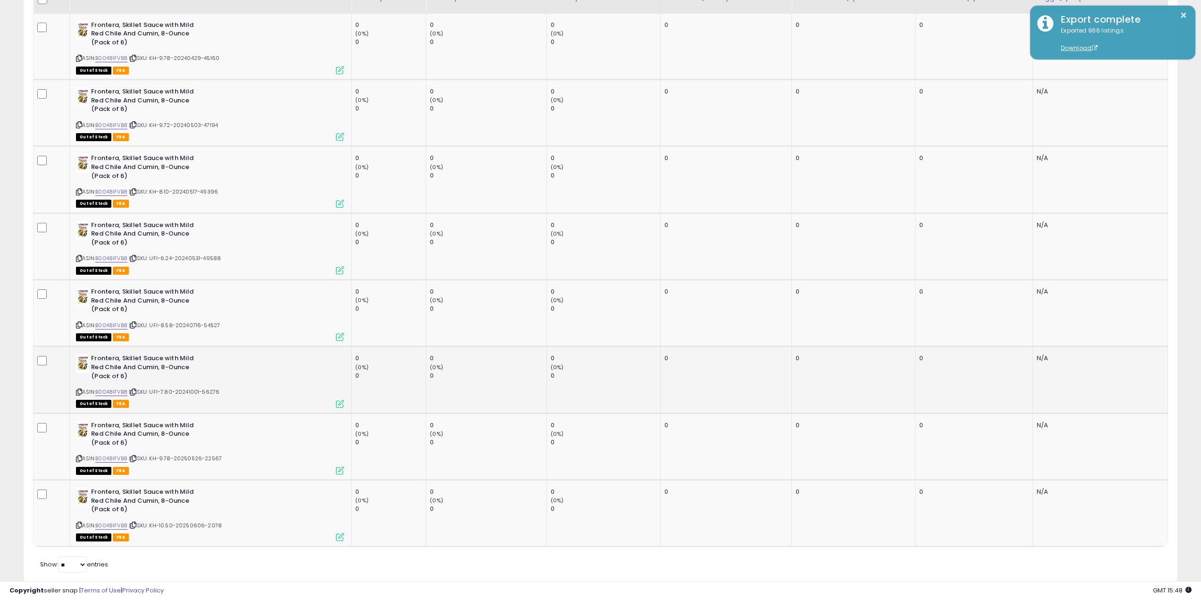
scroll to position [503, 0]
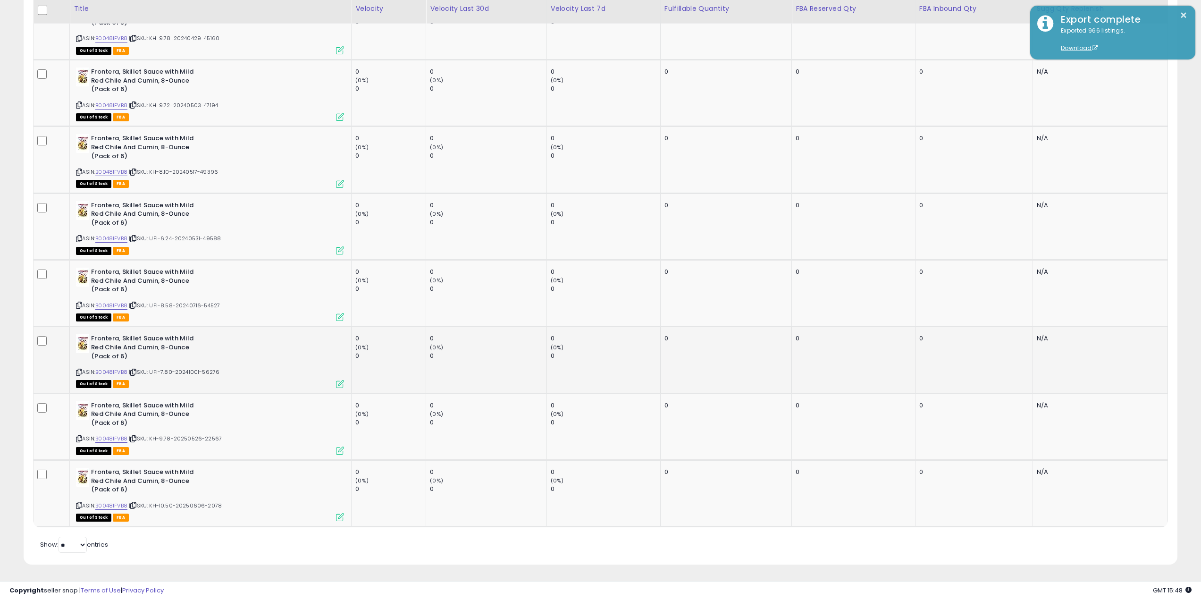
paste input "text"
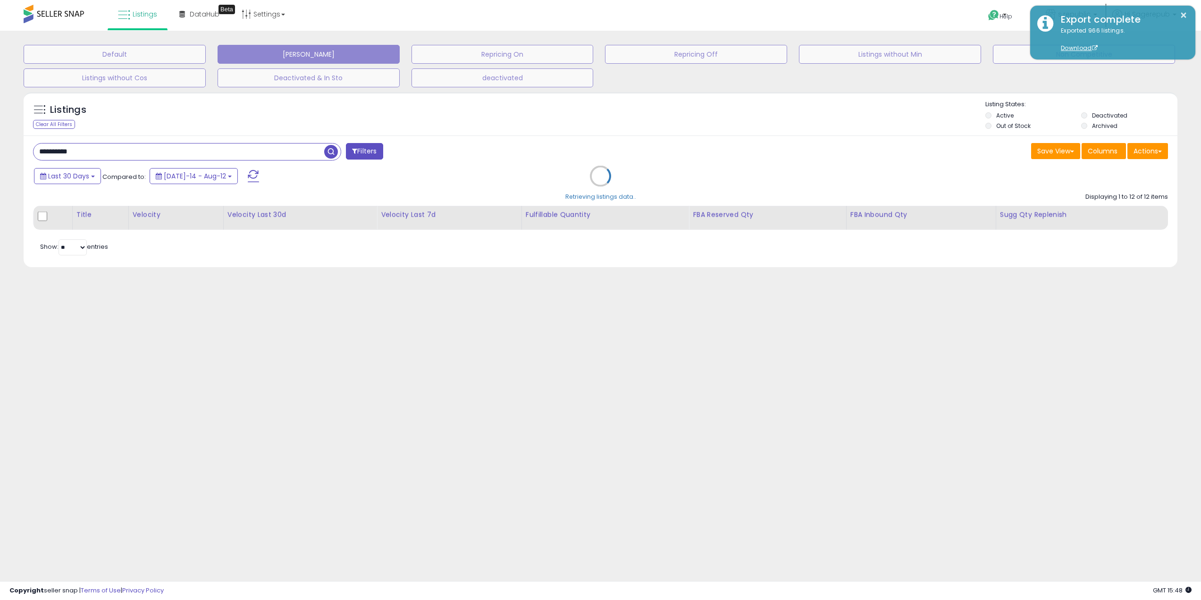
scroll to position [0, 0]
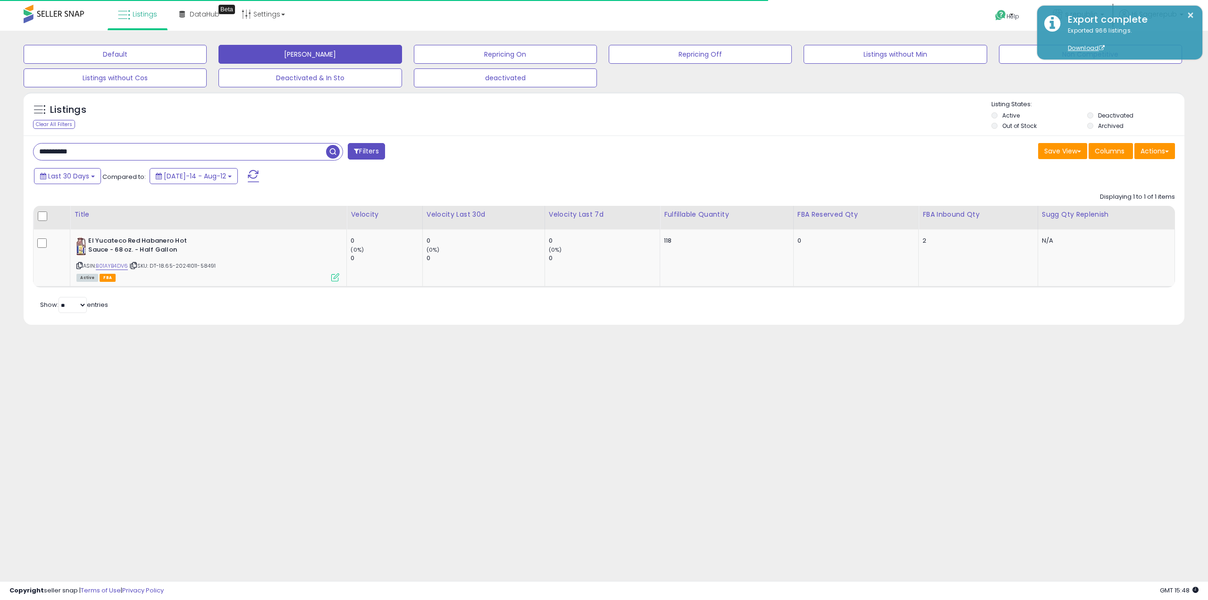
paste input "text"
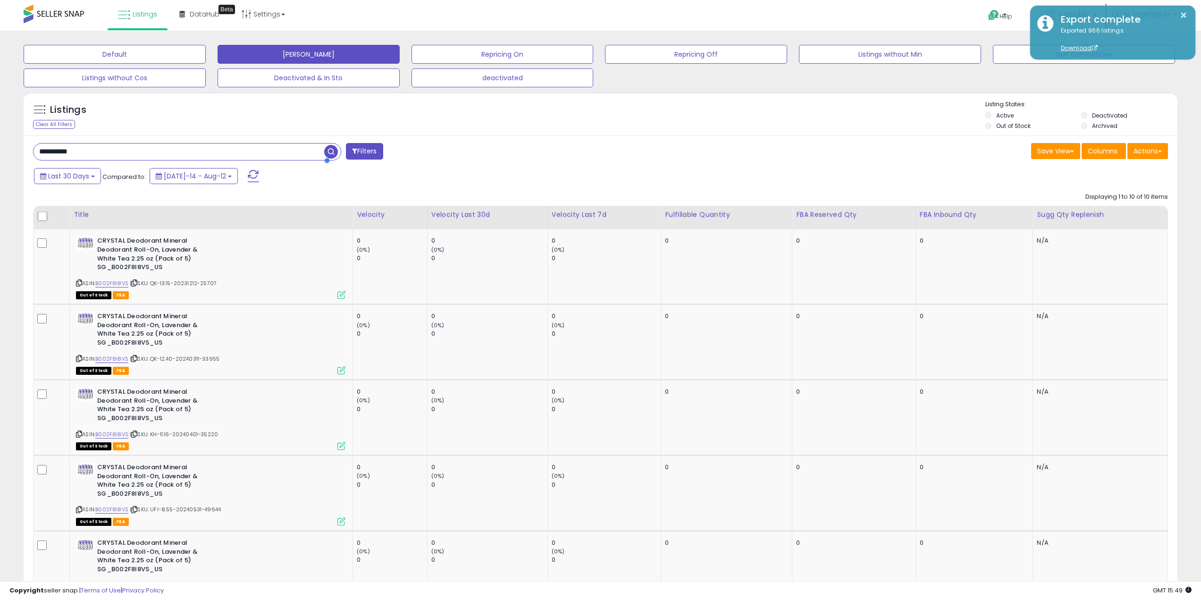
paste input "text"
type input "**********"
